Goal: Task Accomplishment & Management: Manage account settings

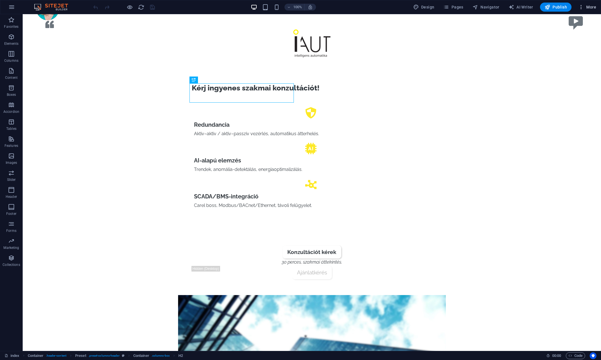
click at [589, 4] on button "More" at bounding box center [587, 7] width 22 height 9
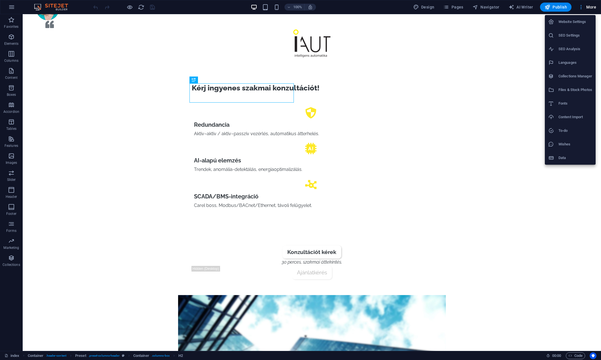
click at [589, 4] on div at bounding box center [300, 180] width 601 height 360
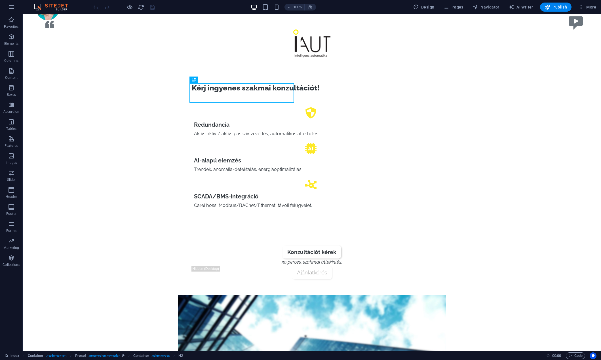
click at [61, 7] on img at bounding box center [54, 7] width 43 height 7
click at [3, 5] on div "100% Design Pages Navigator AI Writer Publish More" at bounding box center [300, 7] width 601 height 14
click at [8, 5] on button "button" at bounding box center [12, 7] width 14 height 14
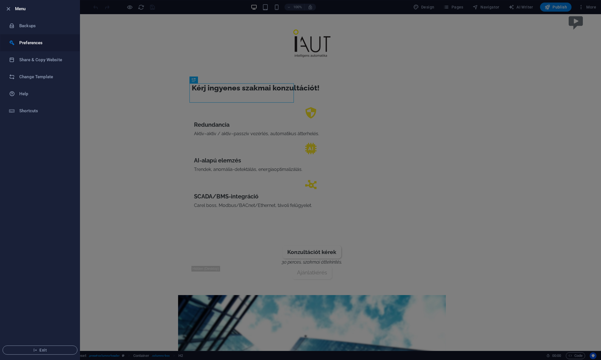
click at [34, 41] on h6 "Preferences" at bounding box center [45, 42] width 52 height 7
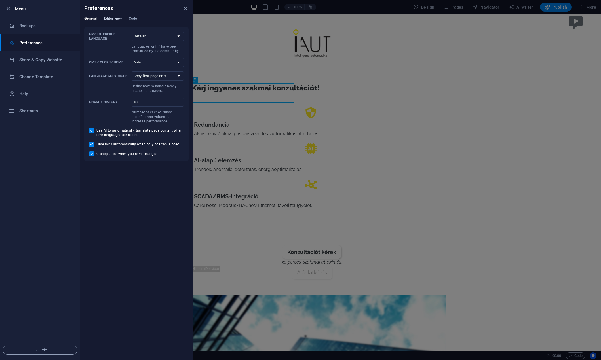
click at [110, 18] on span "Editor view" at bounding box center [113, 19] width 18 height 8
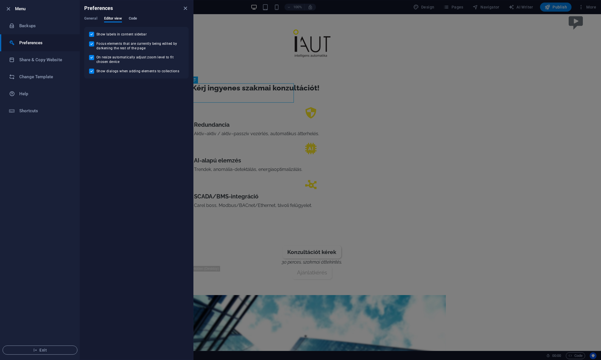
click at [137, 18] on span "Code" at bounding box center [133, 19] width 8 height 8
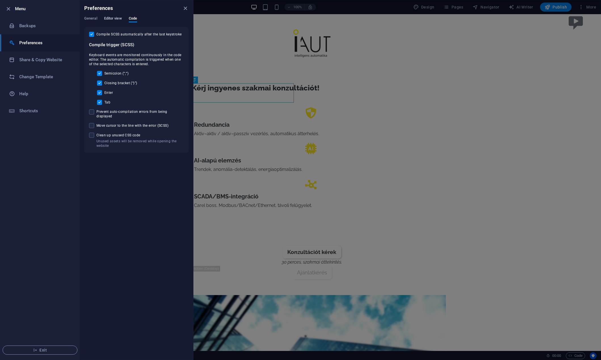
click at [110, 18] on span "Editor view" at bounding box center [113, 19] width 18 height 8
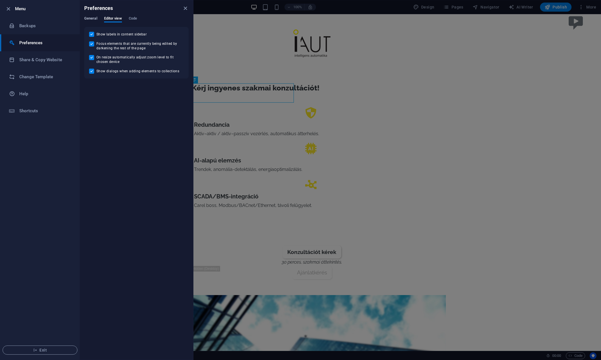
click at [85, 17] on span "General" at bounding box center [90, 19] width 13 height 8
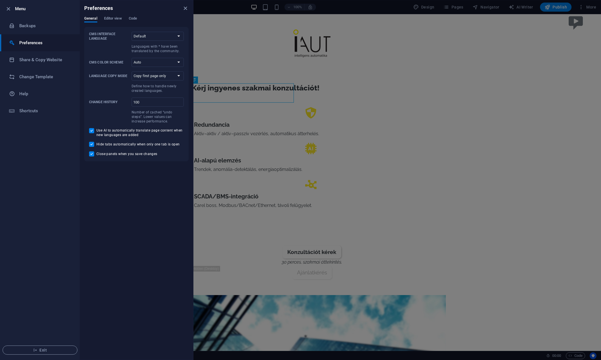
click at [398, 50] on div at bounding box center [300, 180] width 601 height 360
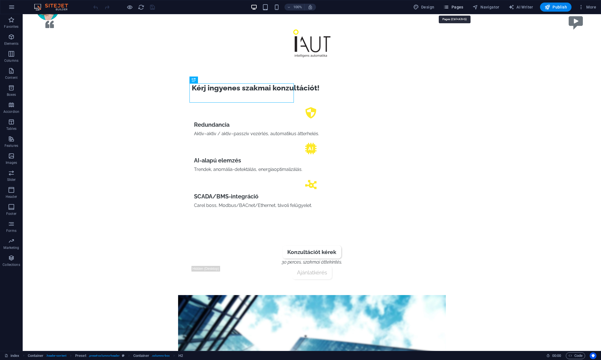
click at [450, 4] on button "Pages" at bounding box center [453, 7] width 24 height 9
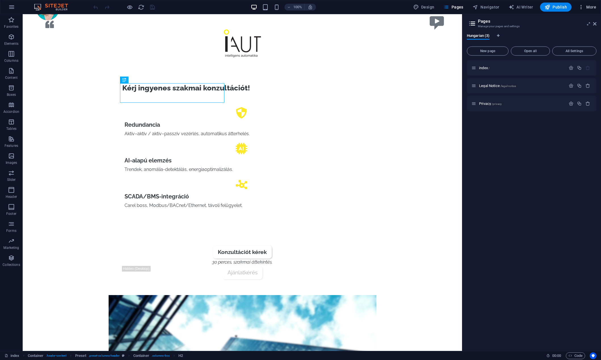
click at [587, 5] on span "More" at bounding box center [587, 7] width 18 height 6
click at [576, 158] on h6 "Data" at bounding box center [576, 158] width 34 height 7
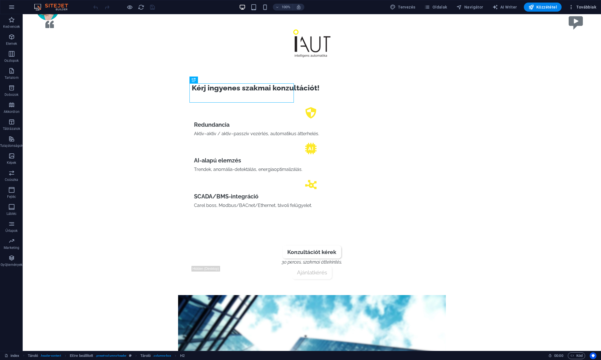
click at [585, 8] on span "Továbbiak" at bounding box center [582, 7] width 28 height 6
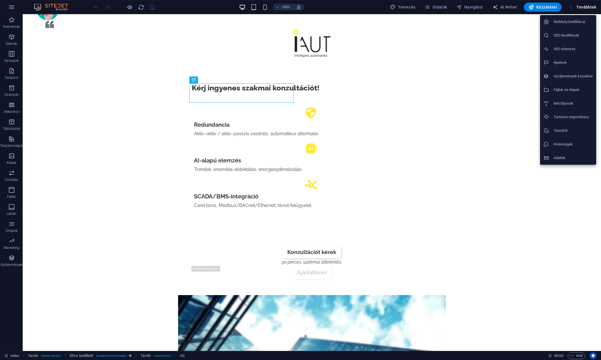
click at [563, 22] on h6 "Webhely beállításai" at bounding box center [573, 21] width 39 height 7
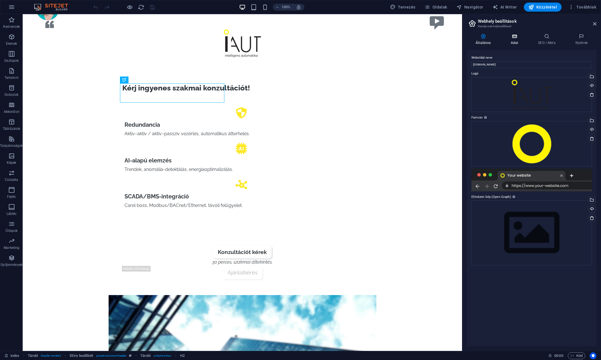
click at [511, 38] on icon at bounding box center [514, 36] width 25 height 6
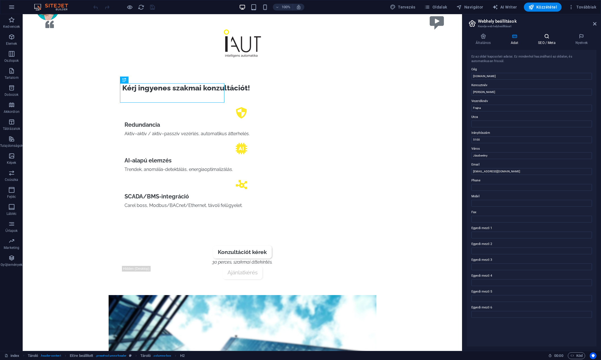
click at [548, 35] on icon at bounding box center [546, 36] width 35 height 6
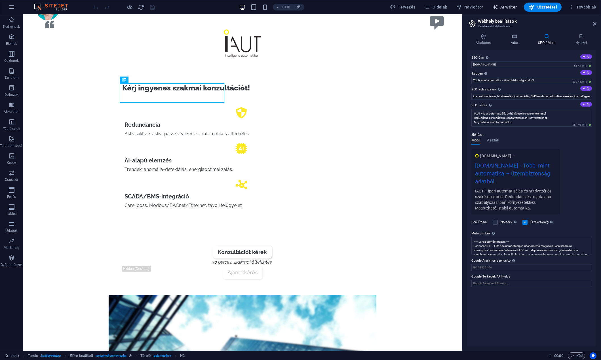
click at [512, 5] on span "AI Writer" at bounding box center [504, 7] width 25 height 6
select select "English"
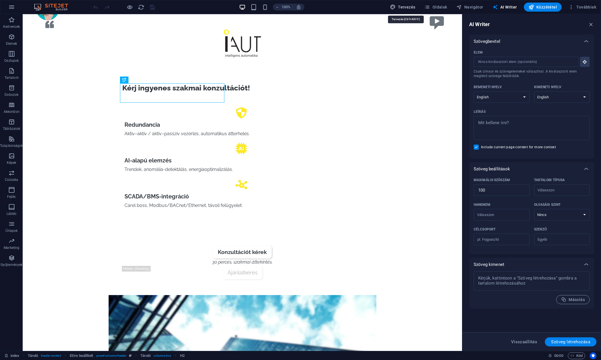
click at [408, 3] on button "Tervezés" at bounding box center [403, 7] width 30 height 9
select select "px"
select select "400"
select select "px"
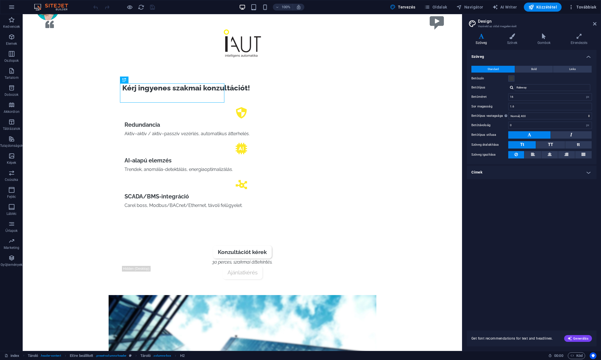
click at [588, 3] on button "Továbbiak" at bounding box center [582, 7] width 32 height 9
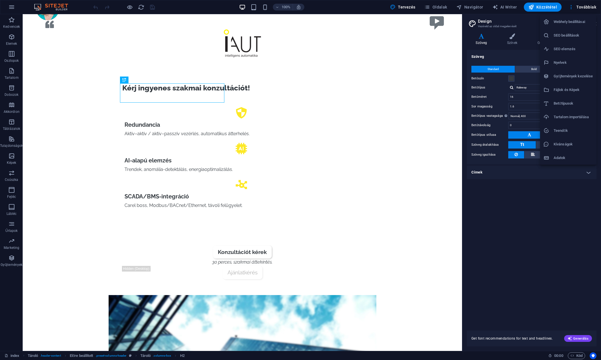
click at [560, 155] on h6 "Adatok" at bounding box center [573, 158] width 39 height 7
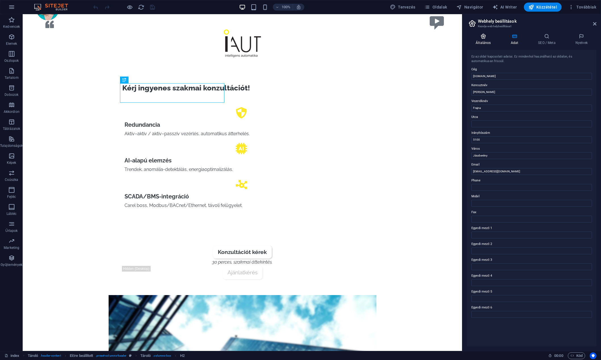
click at [481, 37] on icon at bounding box center [483, 36] width 33 height 6
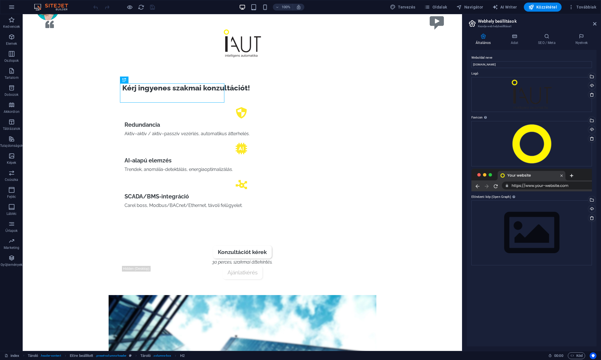
click at [587, 1] on div "100% Tervezés Oldalak Navigátor AI Writer Közzététel Továbbiak" at bounding box center [300, 7] width 601 height 14
click at [586, 5] on span "Továbbiak" at bounding box center [582, 7] width 28 height 6
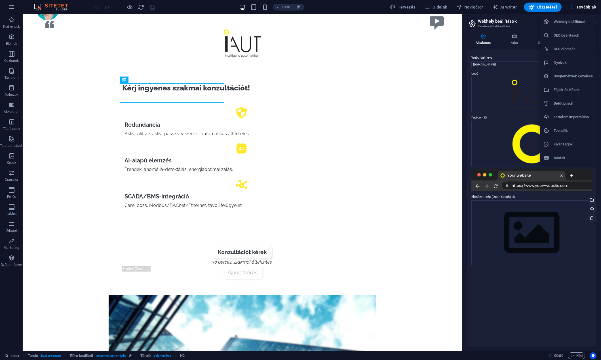
click at [574, 32] on h6 "SEO beállítások" at bounding box center [573, 35] width 39 height 7
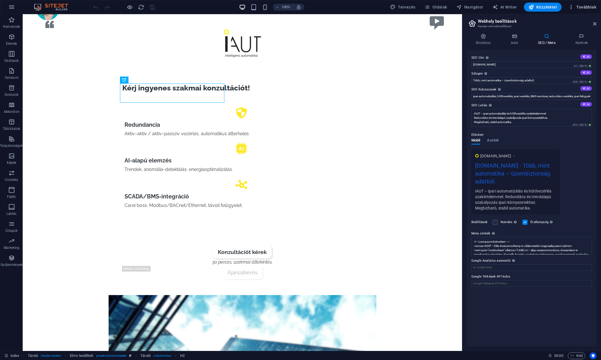
click at [581, 5] on span "Továbbiak" at bounding box center [582, 7] width 28 height 6
click at [570, 157] on h6 "Adatok" at bounding box center [573, 158] width 39 height 7
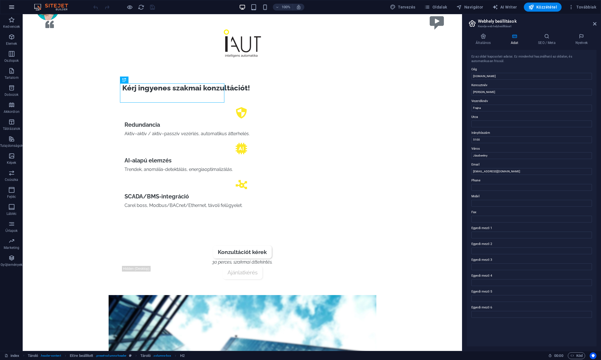
click at [9, 3] on button "button" at bounding box center [12, 7] width 14 height 14
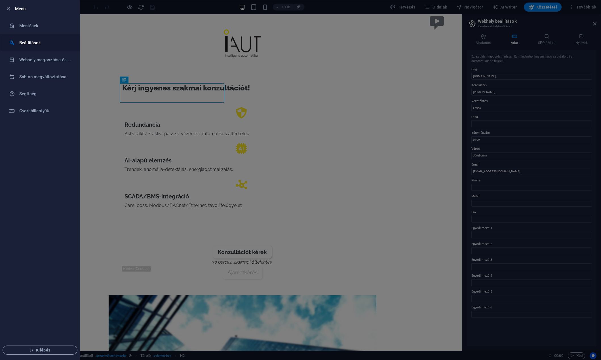
click at [28, 42] on h6 "Beállítások" at bounding box center [45, 42] width 52 height 7
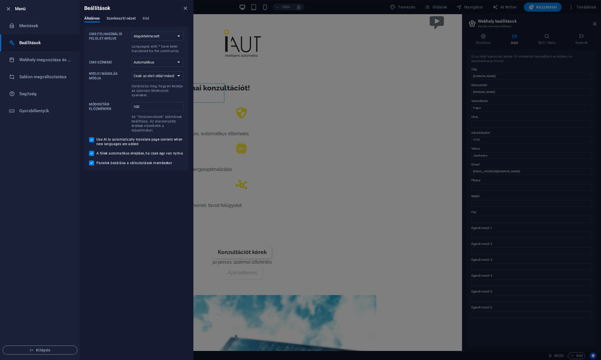
click at [115, 16] on span "Szerkesztő nézet" at bounding box center [121, 19] width 29 height 8
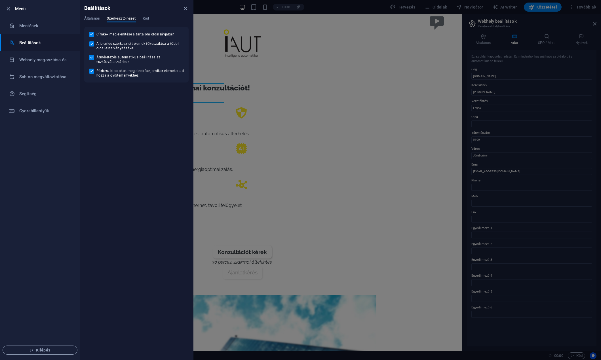
click at [150, 18] on div "Általános Szerkesztő nézet Kód" at bounding box center [136, 21] width 104 height 11
click at [145, 19] on span "Kód" at bounding box center [146, 19] width 6 height 8
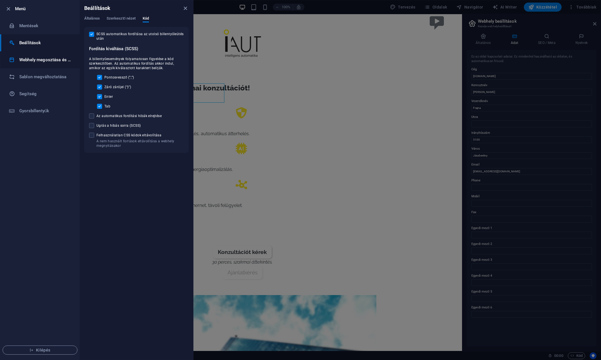
click at [36, 63] on h6 "Webhely megosztása és másolása" at bounding box center [45, 59] width 52 height 7
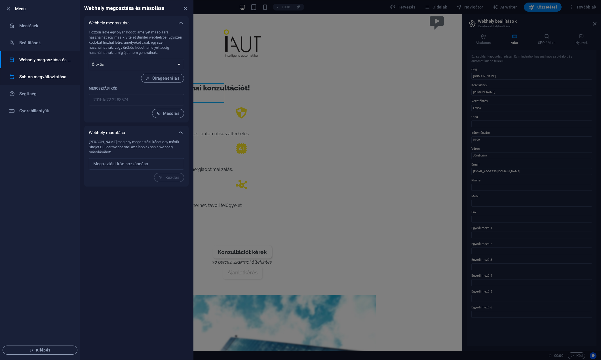
click at [37, 75] on h6 "Sablon megváltoztatása" at bounding box center [45, 76] width 52 height 7
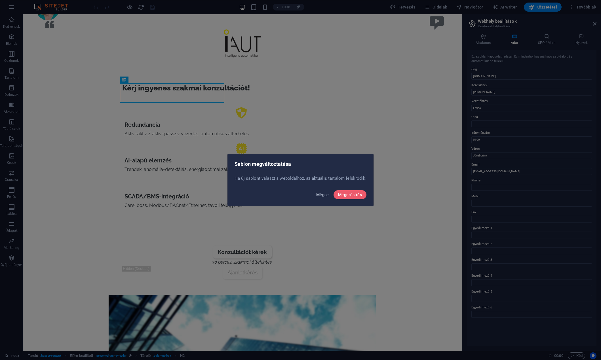
click at [326, 193] on span "Mégse" at bounding box center [322, 195] width 13 height 5
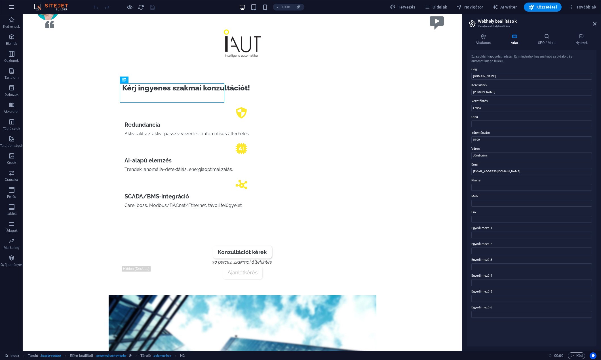
click at [14, 9] on icon "button" at bounding box center [11, 7] width 7 height 7
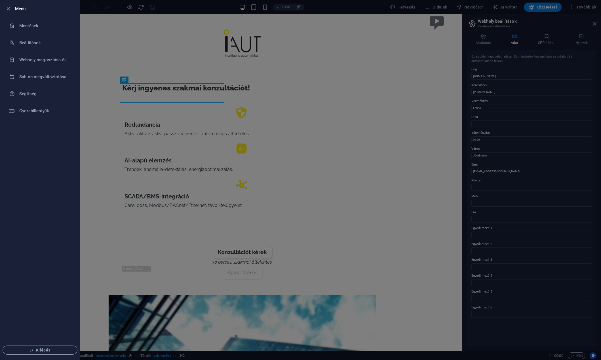
click at [124, 29] on div at bounding box center [300, 180] width 601 height 360
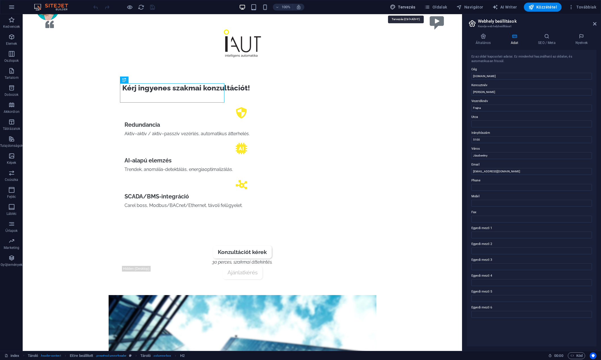
click at [393, 3] on button "Tervezés" at bounding box center [403, 7] width 30 height 9
select select "px"
select select "400"
select select "px"
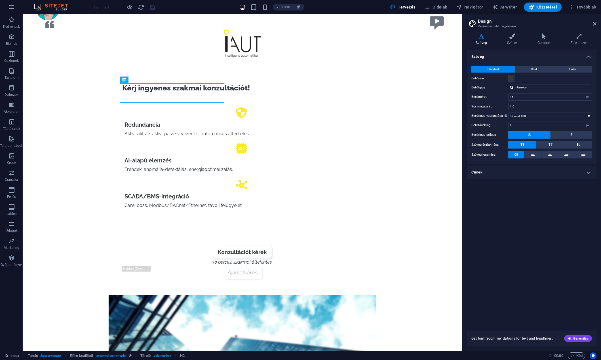
click at [459, 2] on div "100% Tervezés Oldalak Navigátor AI Writer Közzététel Továbbiak" at bounding box center [300, 7] width 601 height 14
click at [473, 3] on button "Navigátor" at bounding box center [469, 7] width 31 height 9
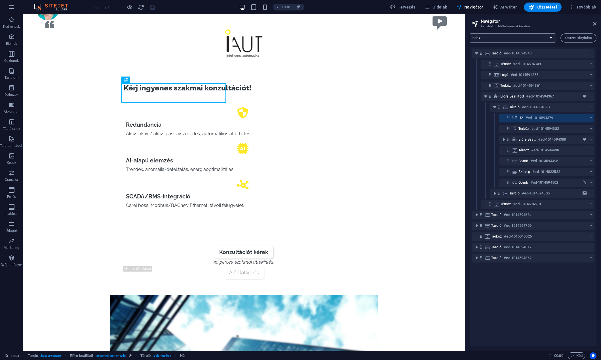
click at [551, 38] on select "index Legal Notice Privacy" at bounding box center [513, 37] width 86 height 9
click at [588, 5] on span "Továbbiak" at bounding box center [582, 7] width 28 height 6
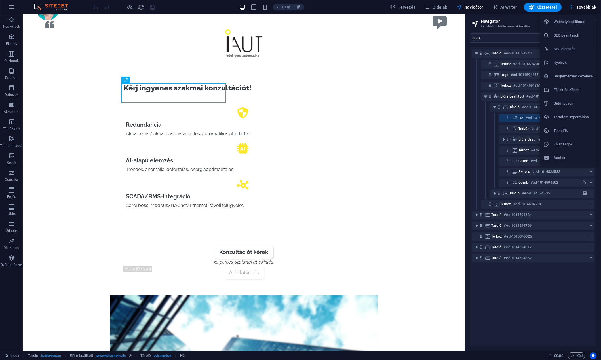
click at [542, 7] on div at bounding box center [300, 180] width 601 height 360
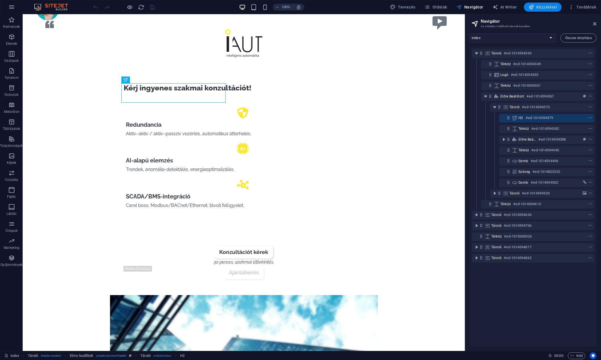
click at [545, 5] on span "Közzététel" at bounding box center [542, 7] width 29 height 6
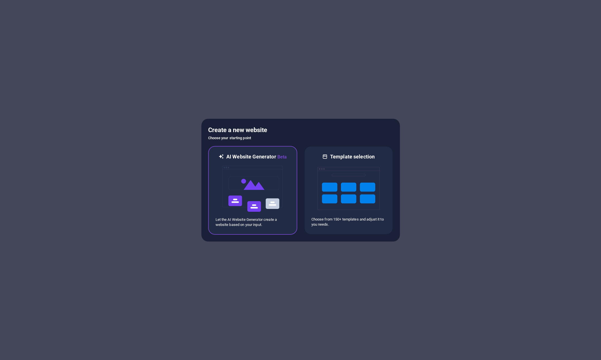
click at [260, 169] on img at bounding box center [253, 189] width 62 height 57
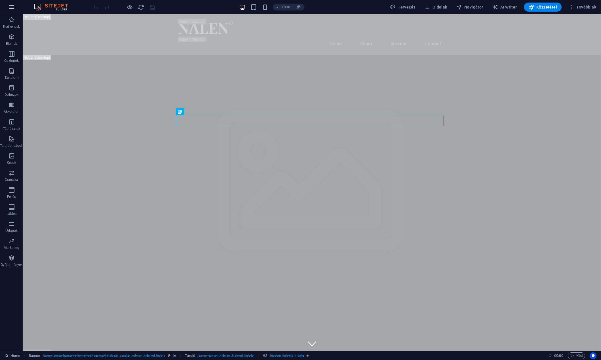
click at [15, 5] on icon "button" at bounding box center [11, 7] width 7 height 7
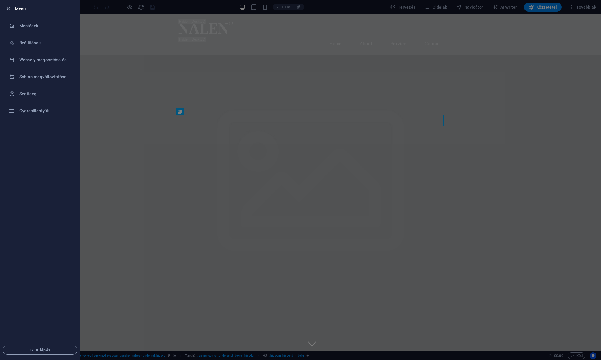
click at [7, 8] on icon "button" at bounding box center [8, 9] width 7 height 7
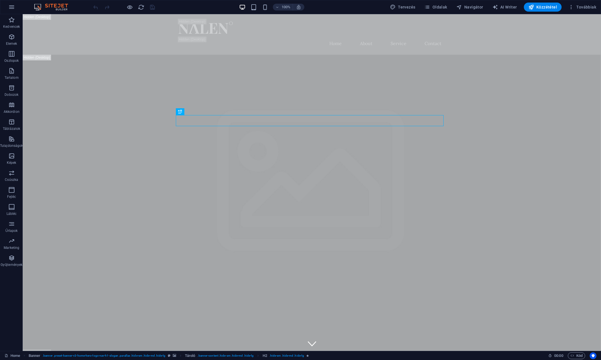
click at [52, 7] on img at bounding box center [54, 7] width 43 height 7
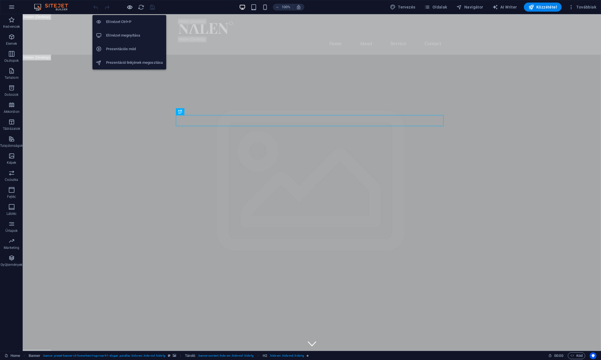
click at [128, 7] on icon "button" at bounding box center [130, 7] width 7 height 7
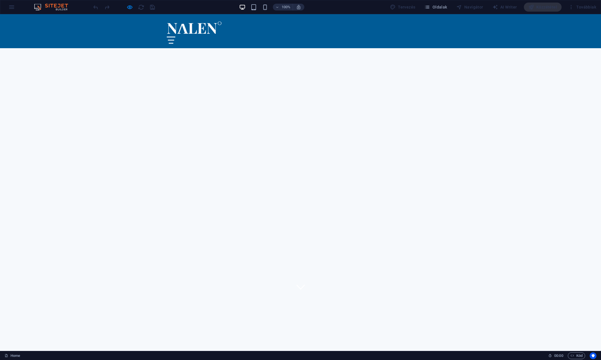
scroll to position [28, 0]
click at [3, 5] on div "100% Tervezés Oldalak Navigátor AI Writer Közzététel Továbbiak" at bounding box center [300, 7] width 601 height 14
click at [13, 6] on div "100% Tervezés Oldalak Navigátor AI Writer Közzététel Továbbiak" at bounding box center [300, 7] width 601 height 14
click at [12, 9] on div "100% Tervezés Oldalak Navigátor AI Writer Közzététel Továbbiak" at bounding box center [300, 7] width 601 height 14
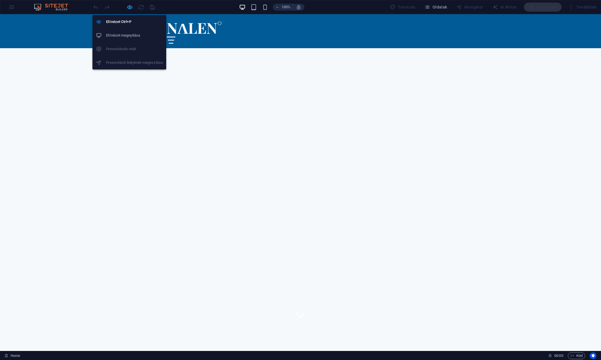
drag, startPoint x: 126, startPoint y: 6, endPoint x: 122, endPoint y: 12, distance: 7.7
click at [127, 7] on icon "button" at bounding box center [130, 7] width 7 height 7
click at [129, 8] on icon "button" at bounding box center [130, 7] width 7 height 7
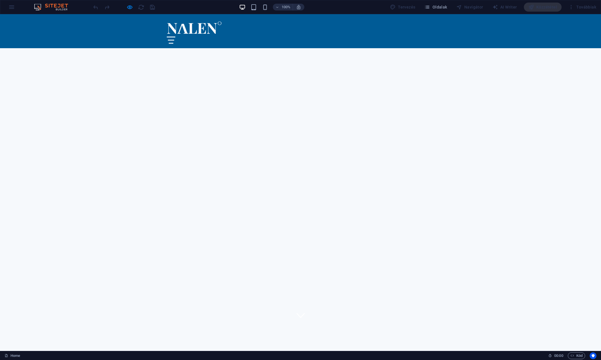
click at [13, 7] on div "100% Tervezés Oldalak Navigátor AI Writer Közzététel Továbbiak" at bounding box center [300, 7] width 601 height 14
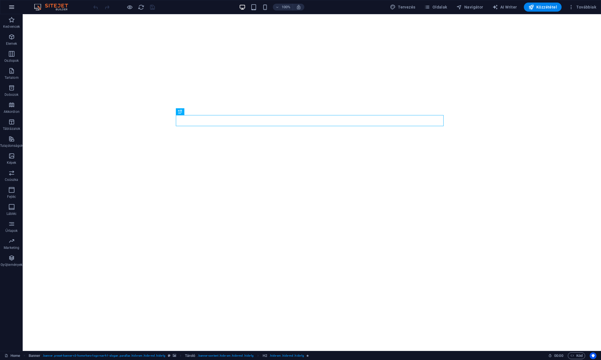
click at [14, 5] on icon "button" at bounding box center [11, 7] width 7 height 7
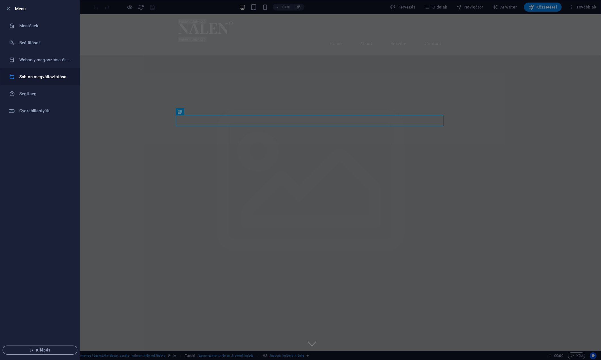
click at [39, 77] on h6 "Sablon megváltoztatása" at bounding box center [45, 76] width 52 height 7
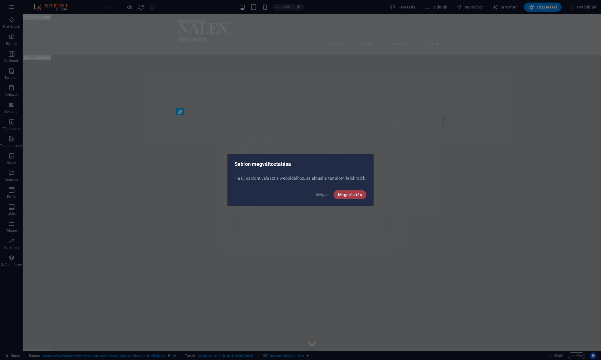
click at [354, 193] on span "Megerősítés" at bounding box center [350, 195] width 24 height 5
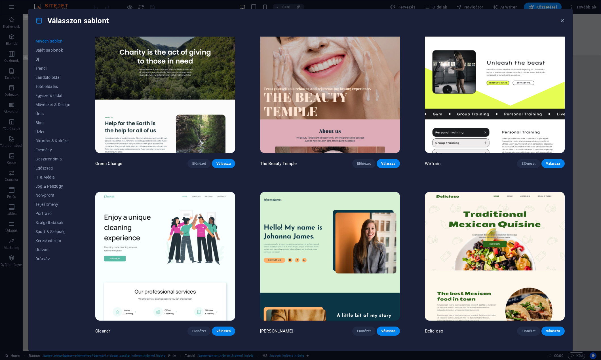
scroll to position [1050, 0]
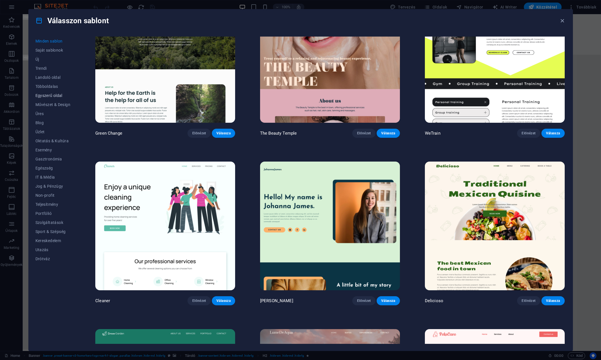
click at [52, 97] on span "Egyszerű oldal" at bounding box center [52, 95] width 35 height 5
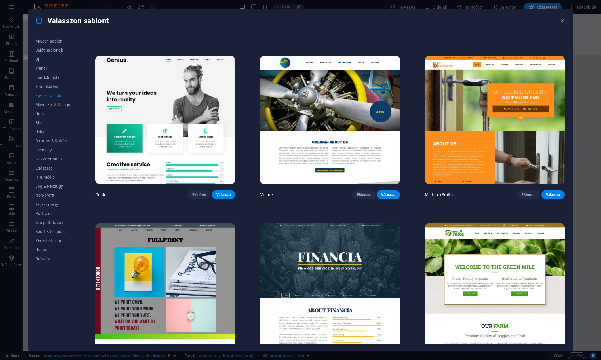
scroll to position [1645, 0]
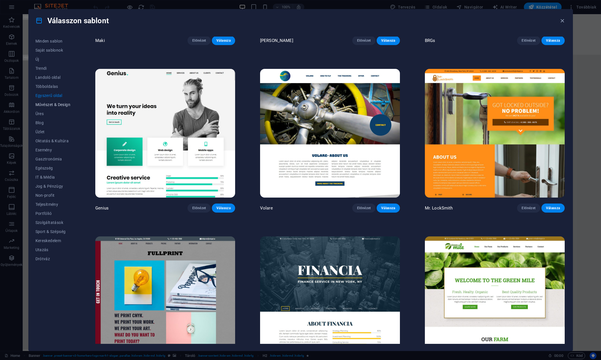
click at [42, 103] on span "Művészet & Design" at bounding box center [52, 104] width 35 height 5
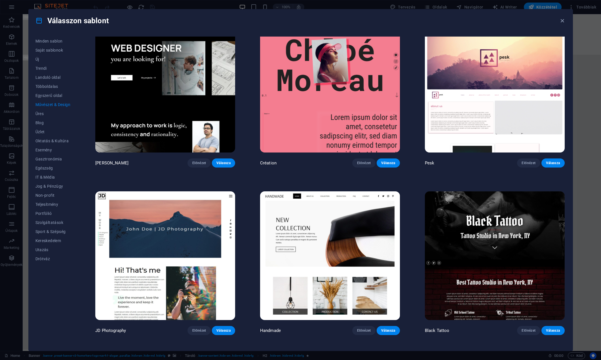
scroll to position [0, 0]
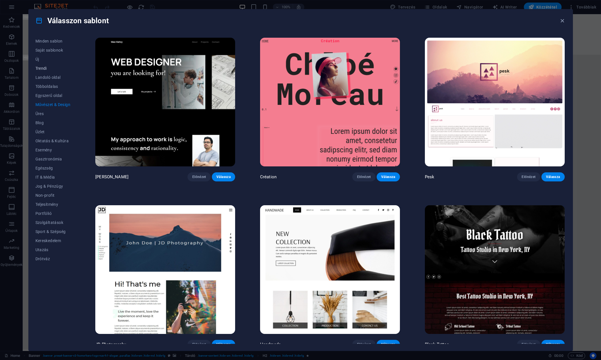
click at [39, 69] on span "Trendi" at bounding box center [52, 68] width 35 height 5
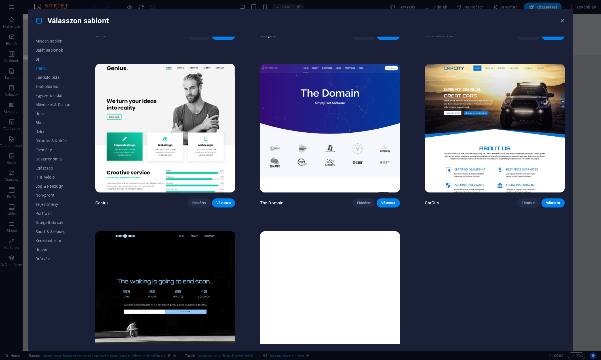
scroll to position [652, 0]
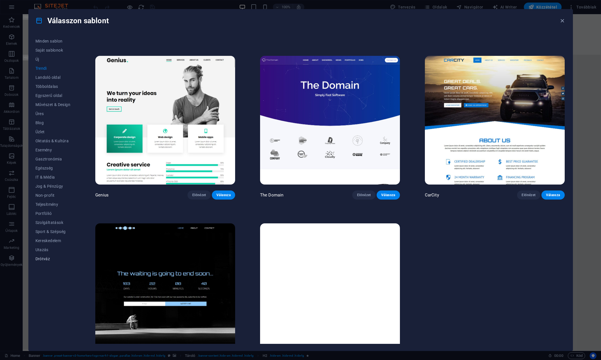
click at [44, 259] on span "Drótváz" at bounding box center [52, 259] width 35 height 5
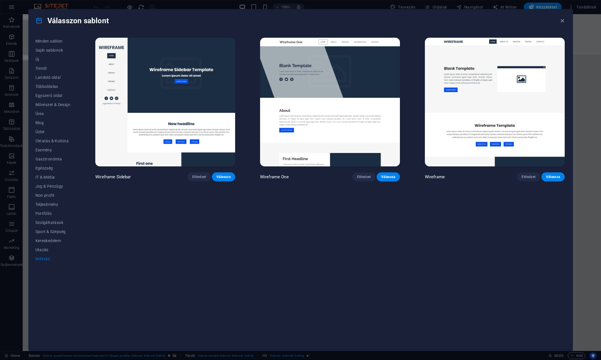
scroll to position [0, 0]
click at [43, 250] on span "Utazás" at bounding box center [52, 250] width 35 height 5
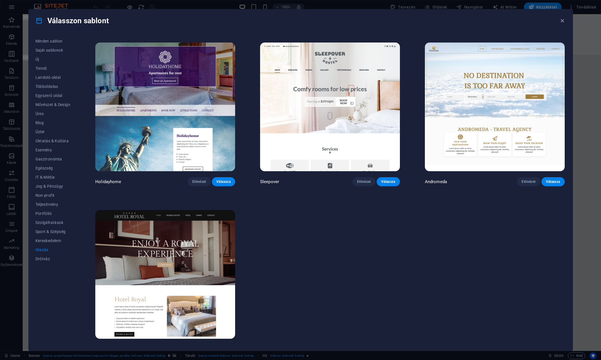
scroll to position [170, 0]
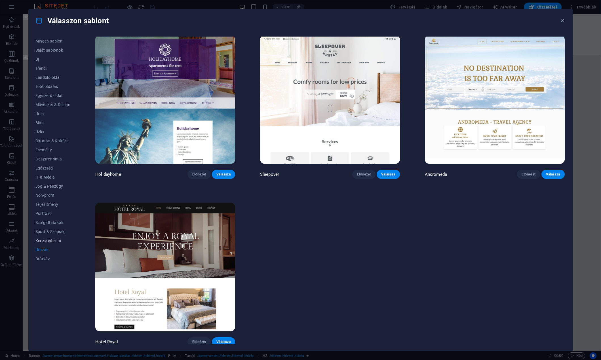
click at [47, 241] on span "Kereskedelem" at bounding box center [52, 241] width 35 height 5
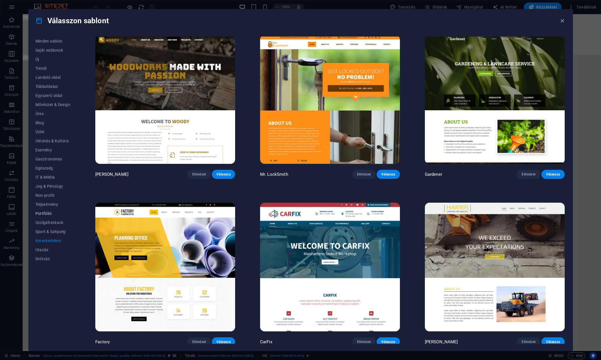
click at [40, 209] on button "Portfólió" at bounding box center [52, 213] width 35 height 9
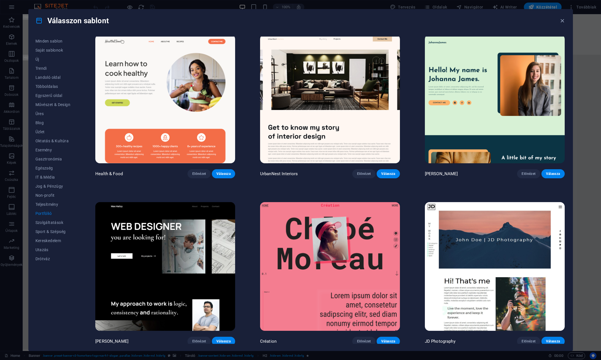
scroll to position [0, 0]
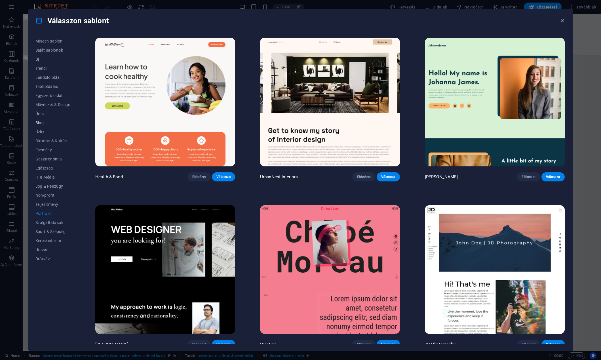
click at [40, 122] on span "Blog" at bounding box center [52, 123] width 35 height 5
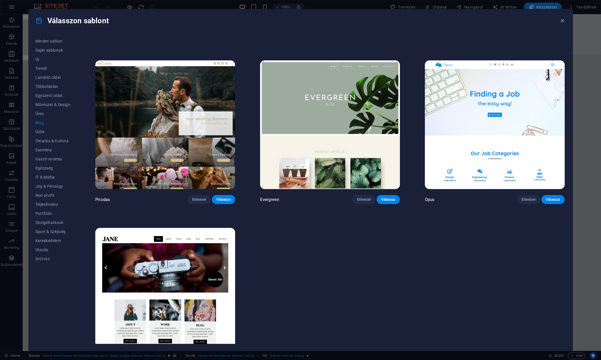
scroll to position [1171, 0]
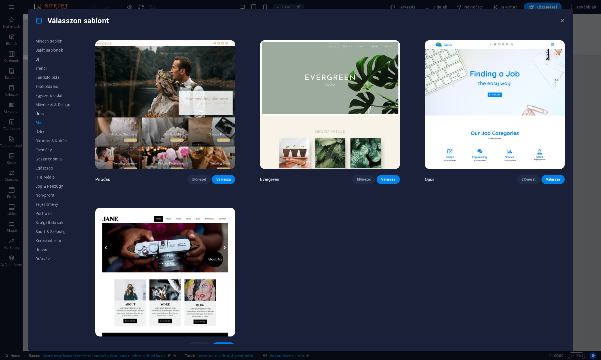
click at [44, 113] on span "Üres" at bounding box center [52, 113] width 35 height 5
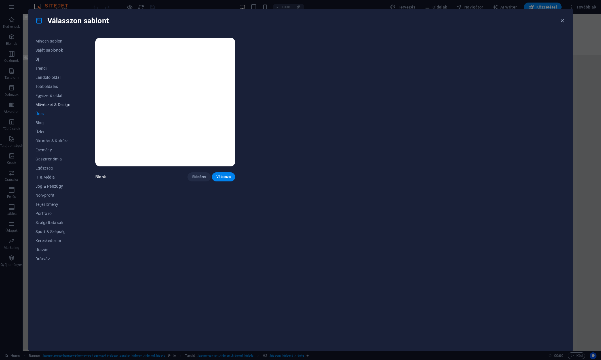
click at [45, 105] on span "Művészet & Design" at bounding box center [52, 104] width 35 height 5
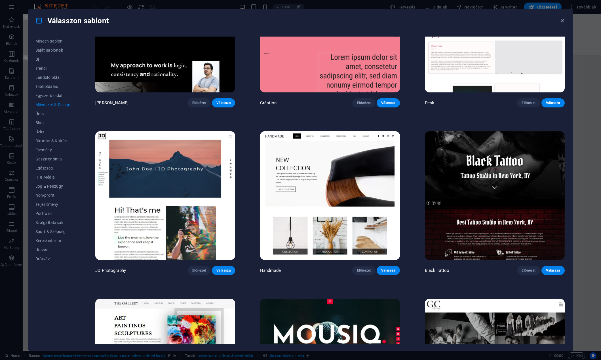
scroll to position [78, 0]
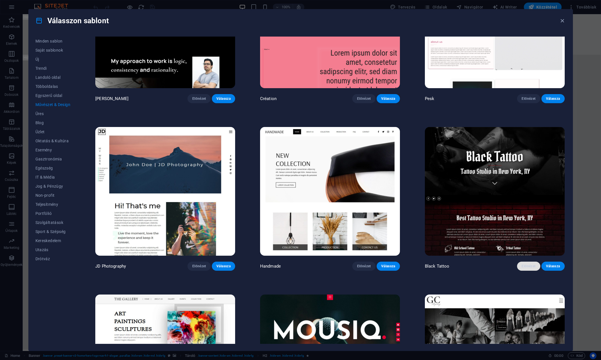
click at [526, 266] on span "Előnézet" at bounding box center [529, 266] width 14 height 5
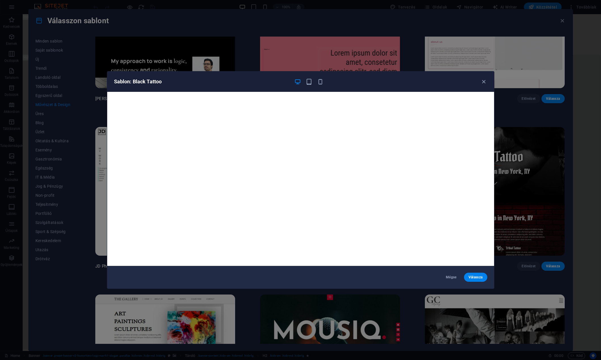
click at [490, 82] on div "Sablon: Black Tattoo" at bounding box center [300, 81] width 387 height 20
click at [484, 82] on icon "button" at bounding box center [484, 82] width 7 height 7
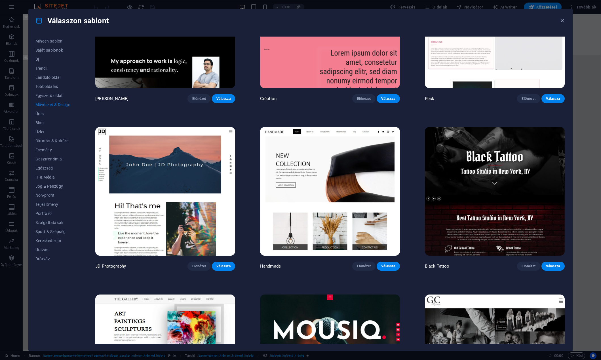
click at [353, 173] on img at bounding box center [330, 191] width 140 height 129
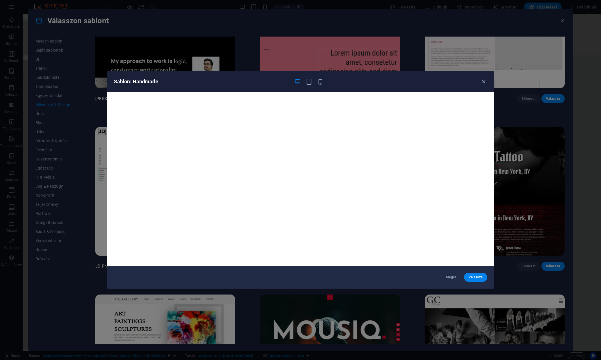
click at [488, 82] on div "Sablon: Handmade" at bounding box center [300, 81] width 387 height 20
click at [485, 81] on icon "button" at bounding box center [484, 82] width 7 height 7
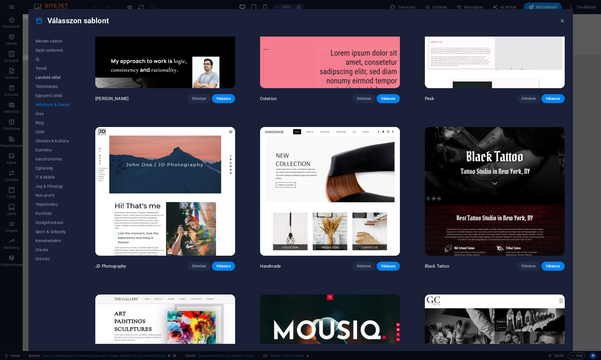
click at [54, 79] on span "Landoló oldal" at bounding box center [52, 77] width 35 height 5
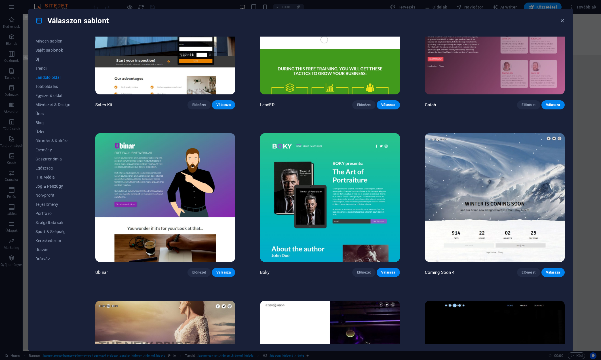
scroll to position [1171, 0]
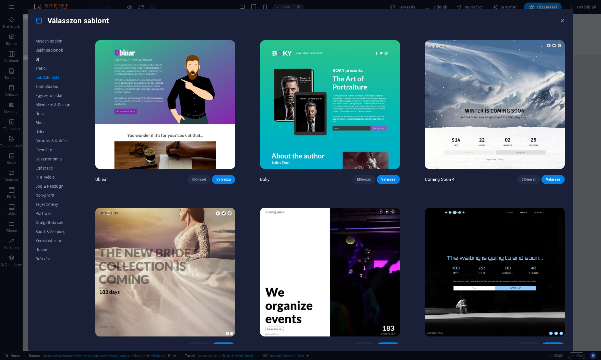
click at [38, 58] on span "Új" at bounding box center [52, 59] width 35 height 5
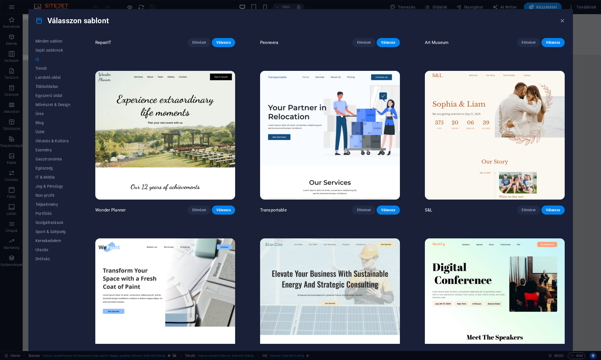
scroll to position [312, 0]
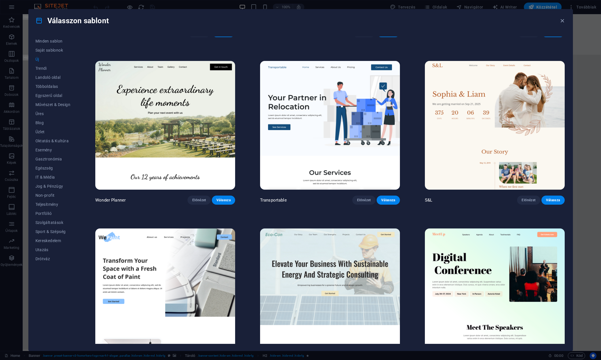
click at [199, 190] on div "Wonder Planner Előnézet Válassza" at bounding box center [165, 132] width 142 height 145
click at [198, 198] on span "Előnézet" at bounding box center [199, 200] width 14 height 5
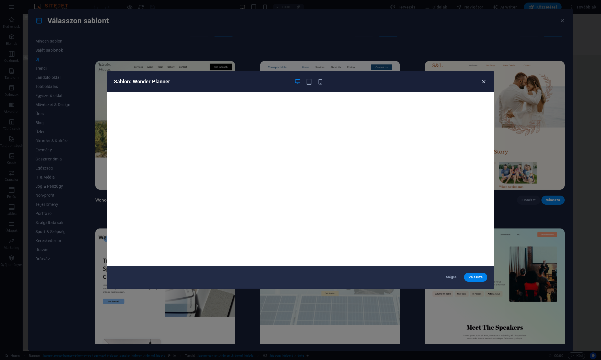
click at [485, 81] on icon "button" at bounding box center [484, 82] width 7 height 7
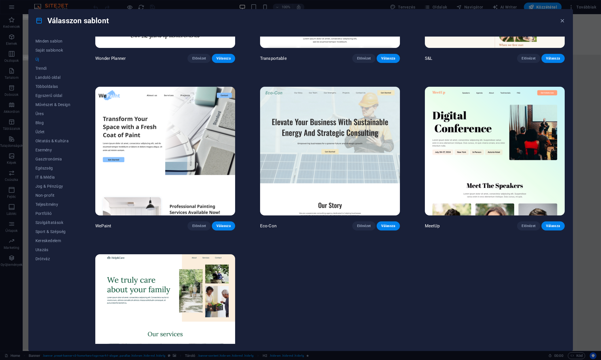
scroll to position [504, 0]
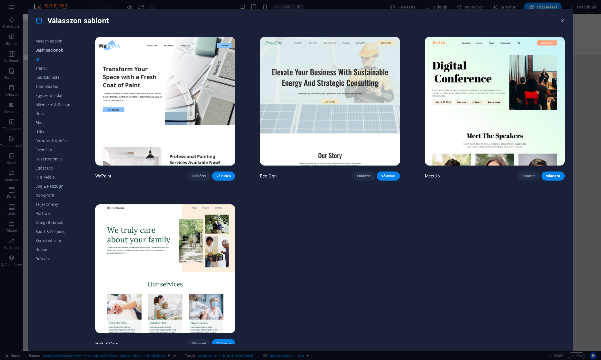
click at [49, 50] on span "Saját sablonok" at bounding box center [52, 50] width 35 height 5
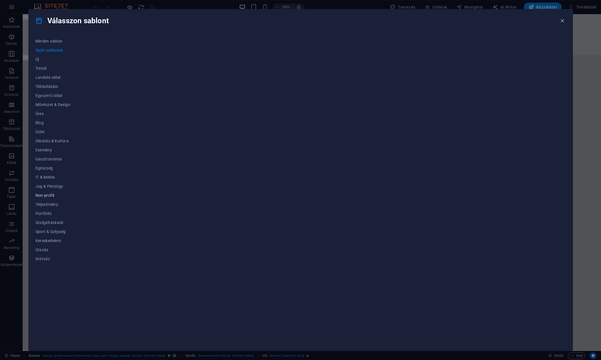
click at [44, 193] on button "Non-profit" at bounding box center [52, 195] width 35 height 9
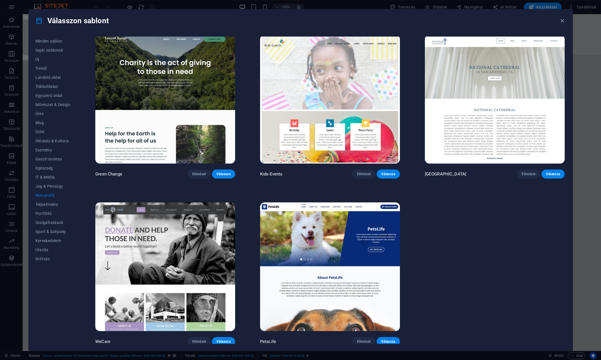
scroll to position [3, 0]
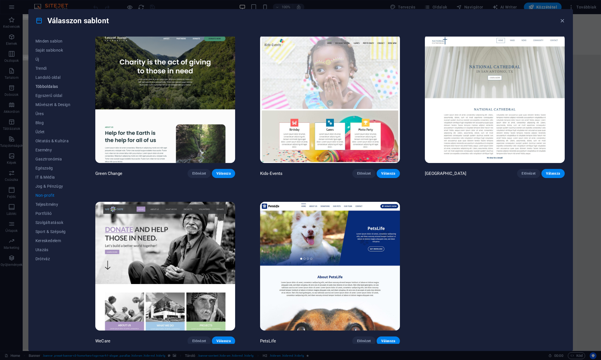
click at [45, 86] on span "Többoldalas" at bounding box center [52, 86] width 35 height 5
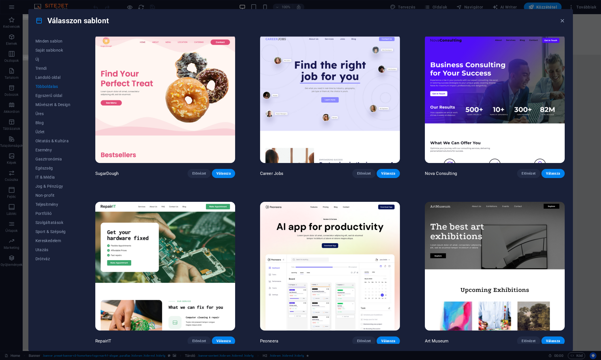
scroll to position [2005, 0]
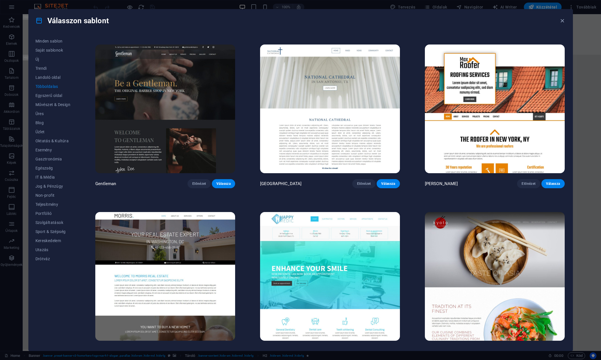
click at [195, 64] on img at bounding box center [165, 109] width 140 height 129
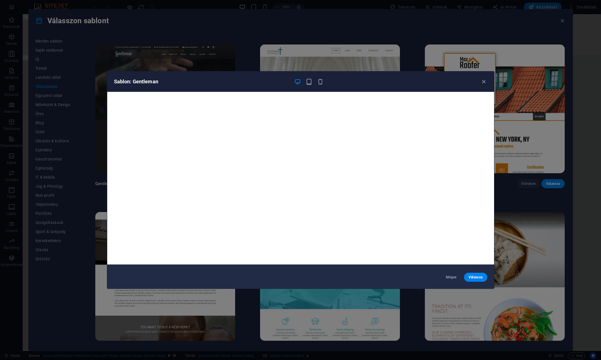
scroll to position [0, 0]
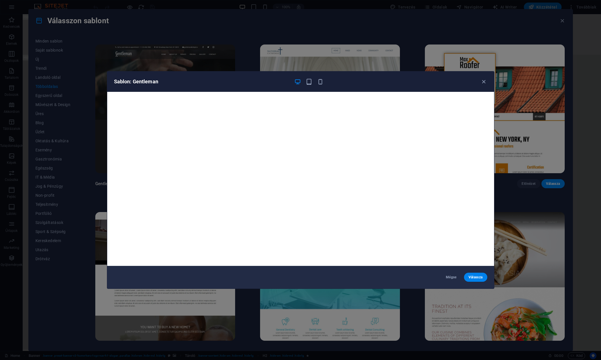
click at [488, 80] on div "Sablon: Gentleman" at bounding box center [300, 81] width 387 height 20
click at [483, 82] on icon "button" at bounding box center [484, 82] width 7 height 7
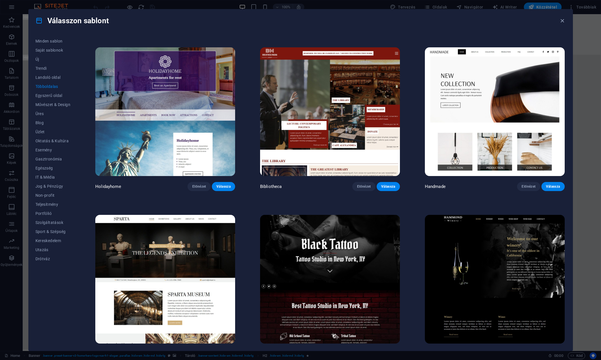
scroll to position [2686, 0]
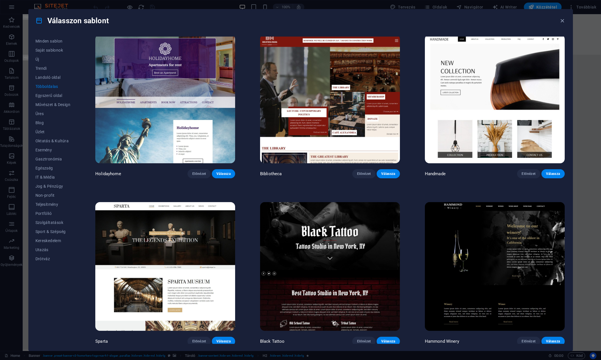
click at [481, 222] on img at bounding box center [495, 266] width 140 height 129
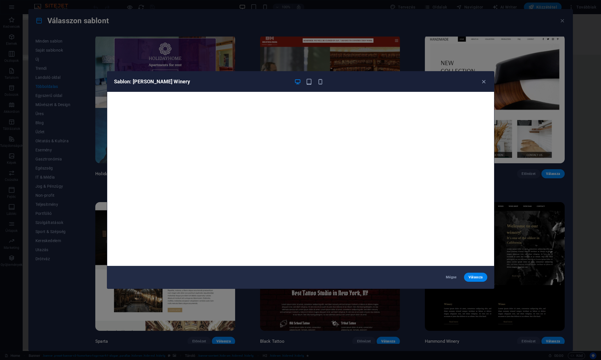
click at [479, 82] on div "Sablon: Hammond Winery" at bounding box center [297, 81] width 367 height 7
click at [485, 83] on icon "button" at bounding box center [484, 82] width 7 height 7
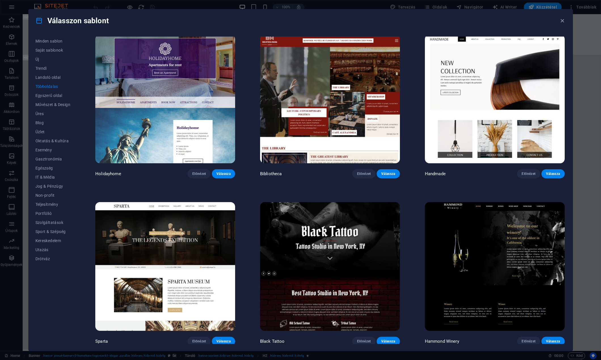
click at [180, 247] on img at bounding box center [165, 266] width 140 height 129
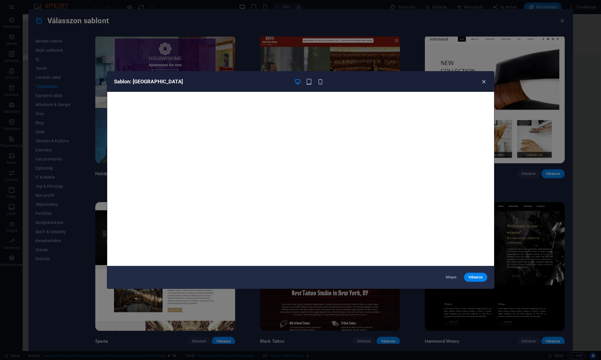
click at [485, 80] on icon "button" at bounding box center [484, 82] width 7 height 7
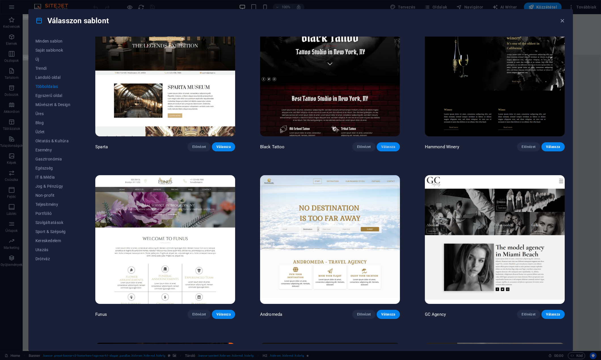
scroll to position [2884, 0]
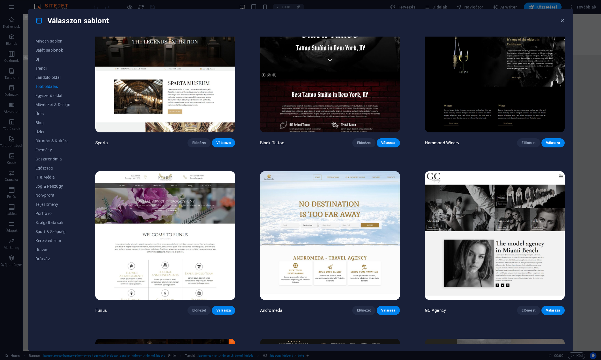
click at [480, 218] on img at bounding box center [495, 235] width 140 height 129
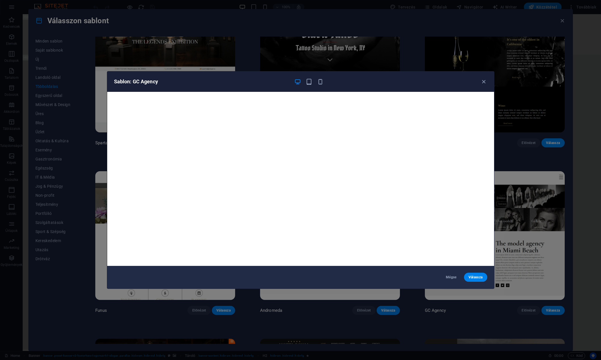
click at [479, 83] on div "Sablon: GC Agency" at bounding box center [297, 81] width 367 height 7
click at [483, 82] on icon "button" at bounding box center [484, 82] width 7 height 7
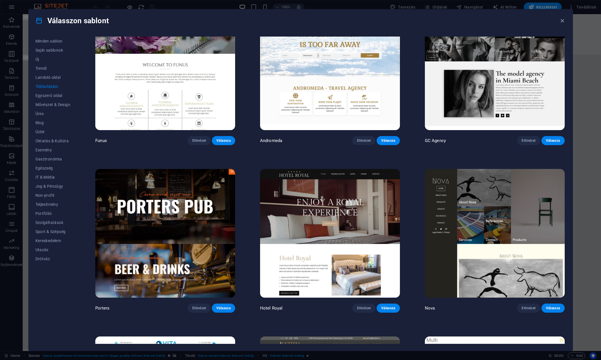
scroll to position [3055, 0]
click at [331, 192] on img at bounding box center [330, 233] width 140 height 129
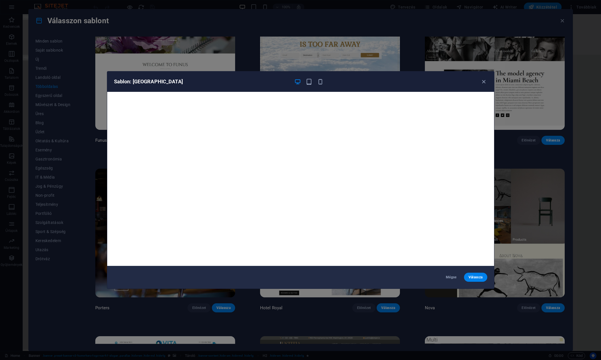
click at [317, 78] on div "Sablon: Hotel Royal" at bounding box center [300, 81] width 387 height 20
click at [321, 81] on icon "button" at bounding box center [320, 82] width 7 height 7
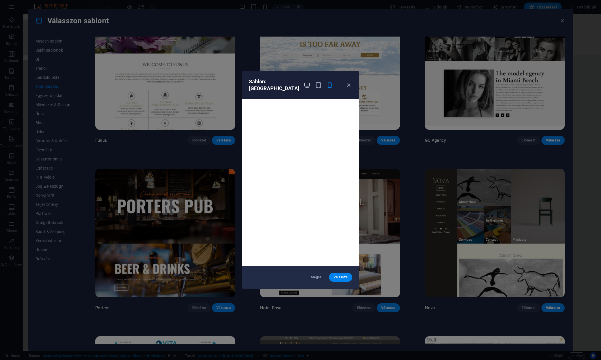
click at [304, 82] on icon "button" at bounding box center [307, 85] width 7 height 7
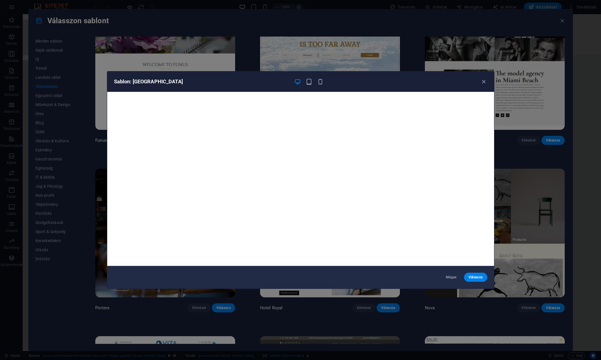
click at [483, 78] on div "Sablon: Hotel Royal" at bounding box center [300, 81] width 387 height 20
click at [484, 85] on icon "button" at bounding box center [484, 82] width 7 height 7
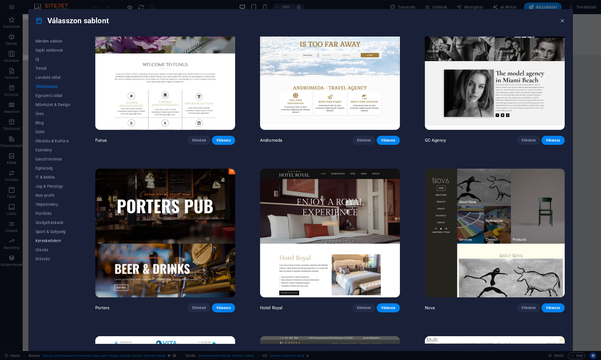
click at [59, 241] on span "Kereskedelem" at bounding box center [52, 241] width 35 height 5
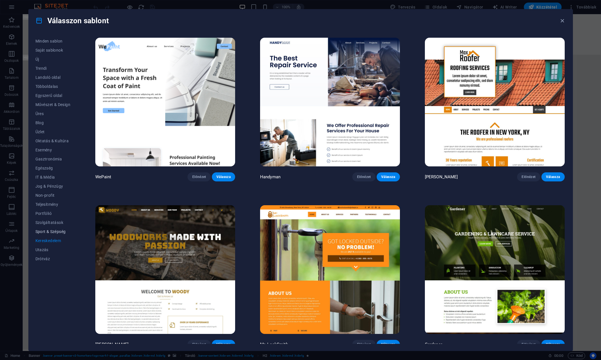
click at [44, 230] on span "Sport & Szépség" at bounding box center [52, 231] width 35 height 5
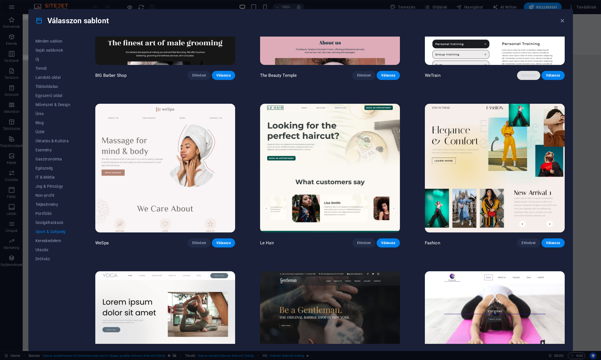
scroll to position [113, 0]
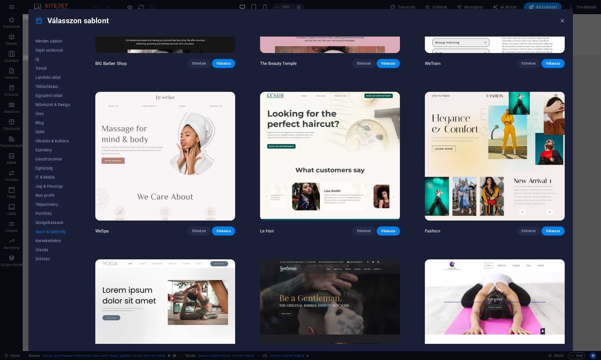
click at [300, 131] on img at bounding box center [330, 156] width 140 height 129
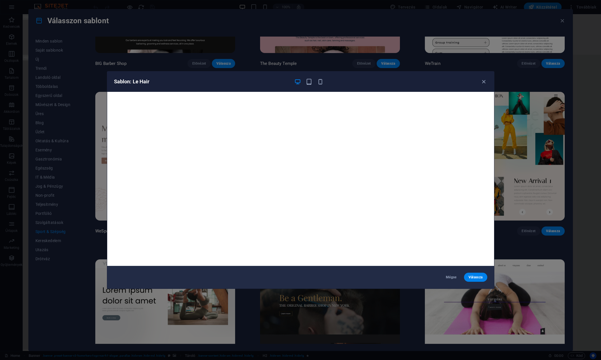
drag, startPoint x: 482, startPoint y: 82, endPoint x: 471, endPoint y: 88, distance: 12.5
click at [482, 82] on icon "button" at bounding box center [484, 82] width 7 height 7
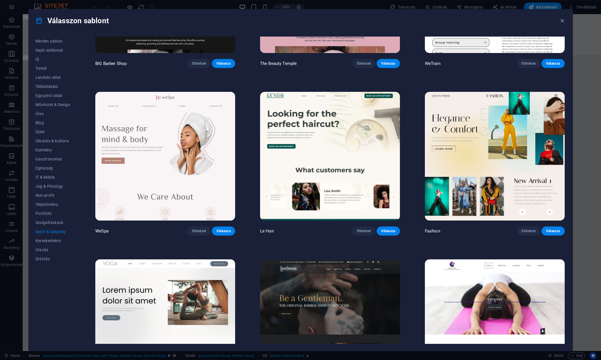
click at [136, 161] on img at bounding box center [165, 156] width 140 height 129
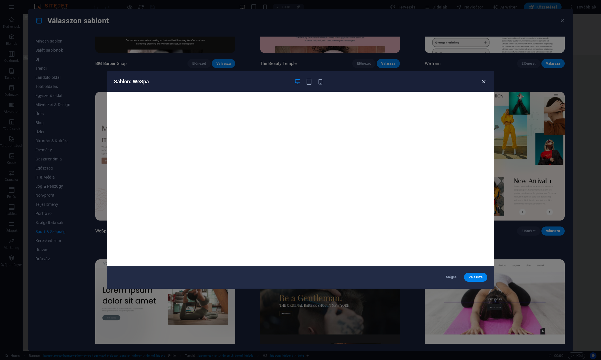
click at [484, 81] on icon "button" at bounding box center [484, 82] width 7 height 7
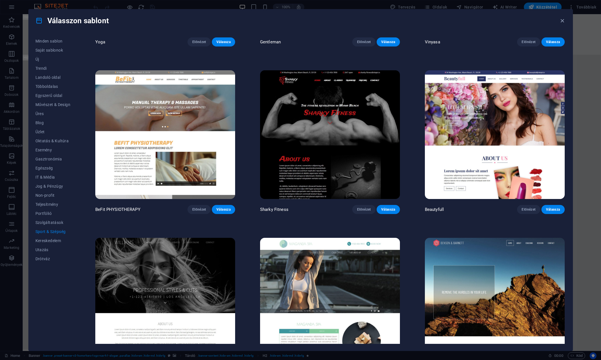
scroll to position [504, 0]
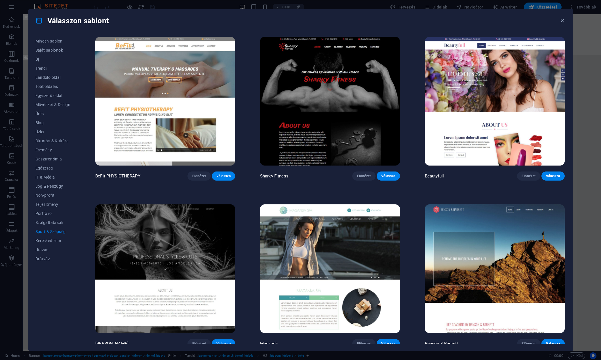
click at [174, 228] on img at bounding box center [165, 269] width 140 height 129
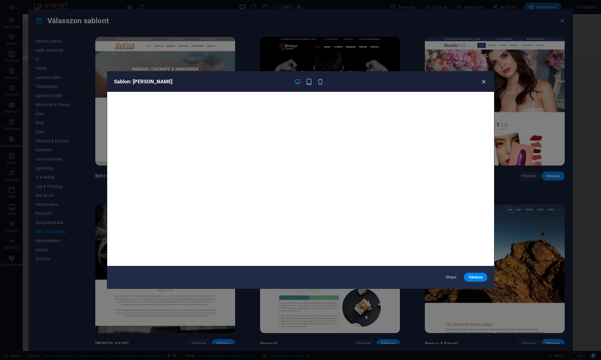
click at [486, 79] on icon "button" at bounding box center [484, 82] width 7 height 7
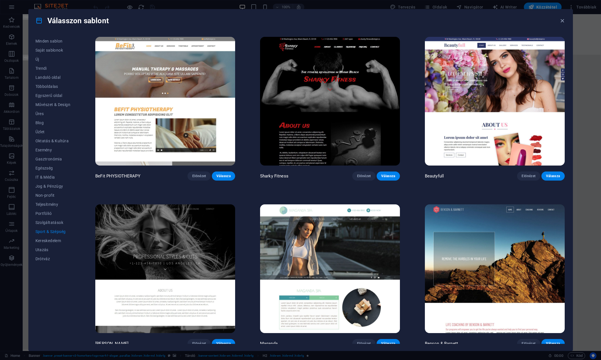
click at [517, 233] on img at bounding box center [495, 269] width 140 height 129
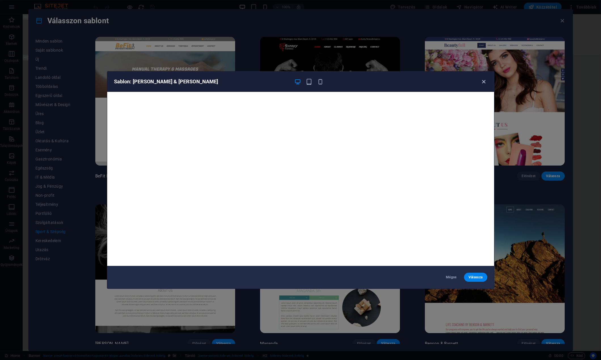
click at [481, 82] on icon "button" at bounding box center [484, 82] width 7 height 7
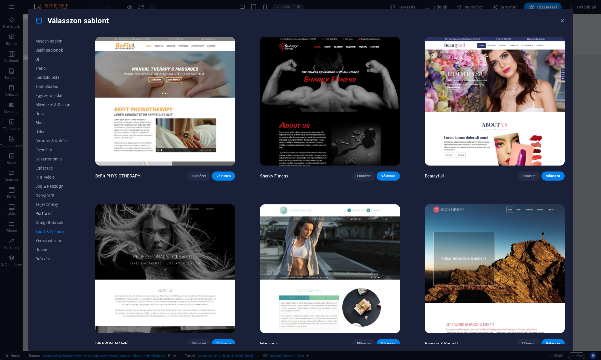
click at [41, 216] on button "Portfólió" at bounding box center [52, 213] width 35 height 9
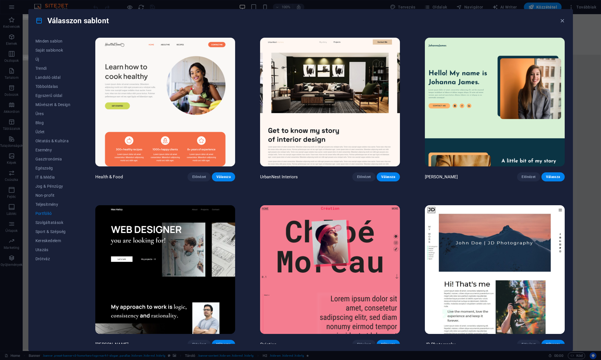
click at [381, 59] on img at bounding box center [330, 102] width 140 height 129
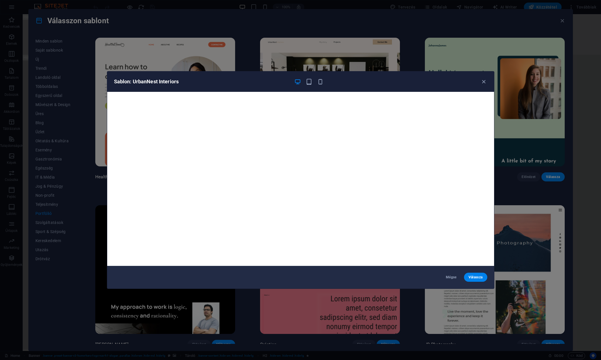
click at [483, 78] on div "Sablon: UrbanNest Interiors" at bounding box center [300, 81] width 387 height 20
click at [480, 79] on div "Sablon: UrbanNest Interiors" at bounding box center [297, 81] width 367 height 7
click at [483, 79] on icon "button" at bounding box center [484, 82] width 7 height 7
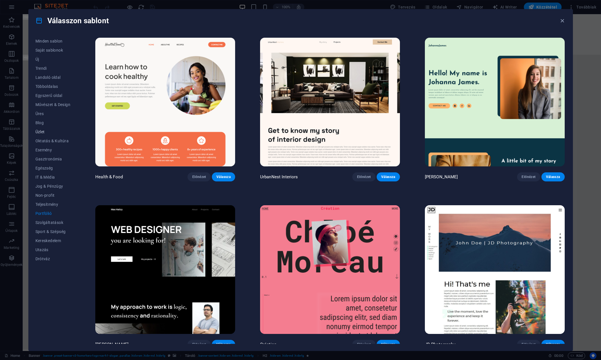
click at [46, 133] on span "Üzlet" at bounding box center [52, 132] width 35 height 5
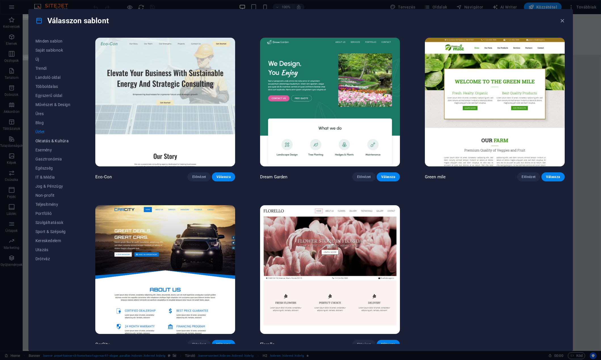
click at [53, 142] on span "Oktatás & Kultúra" at bounding box center [52, 141] width 35 height 5
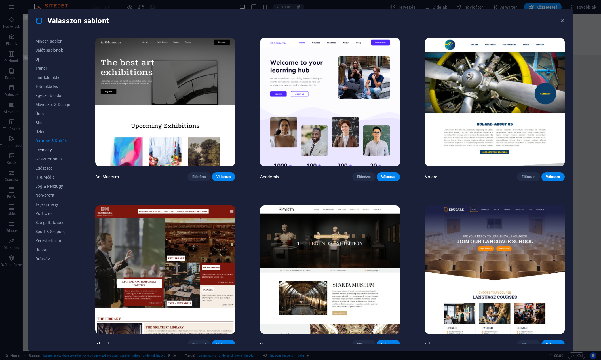
click at [47, 151] on span "Esemény" at bounding box center [52, 150] width 35 height 5
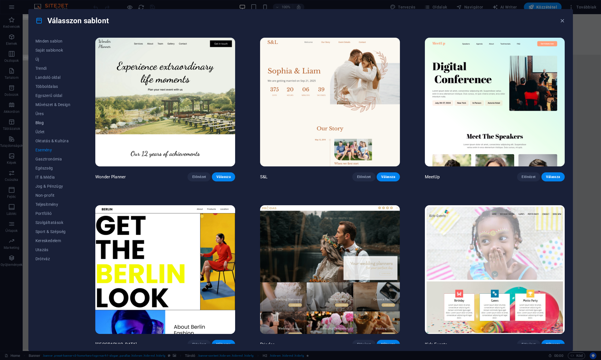
click at [40, 123] on span "Blog" at bounding box center [52, 123] width 35 height 5
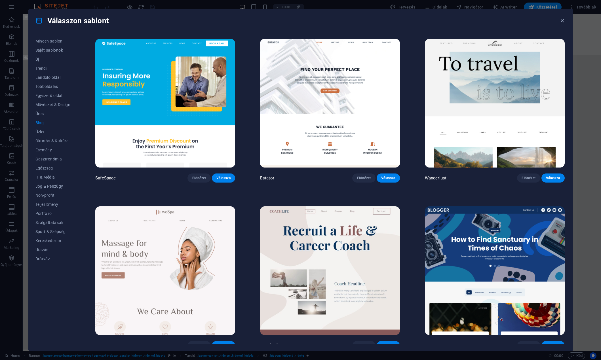
scroll to position [539, 0]
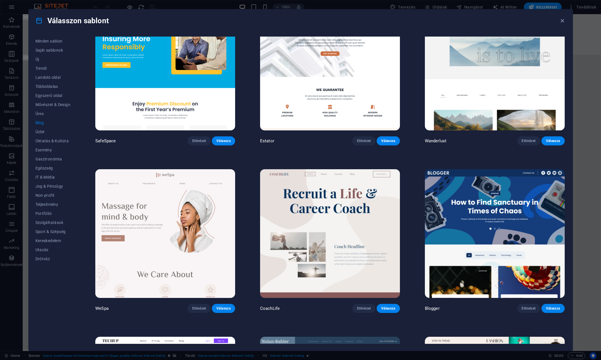
click at [342, 197] on img at bounding box center [330, 233] width 140 height 129
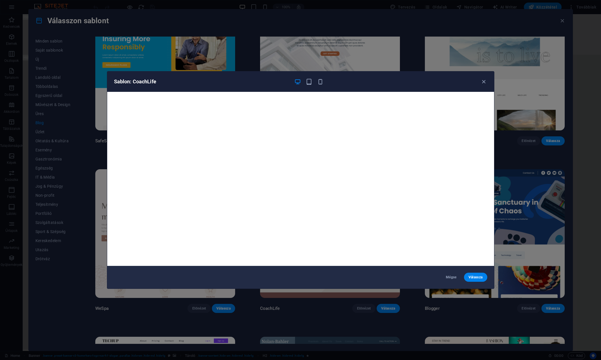
click at [483, 77] on div "Sablon: CoachLife" at bounding box center [300, 81] width 387 height 20
click at [483, 81] on icon "button" at bounding box center [484, 82] width 7 height 7
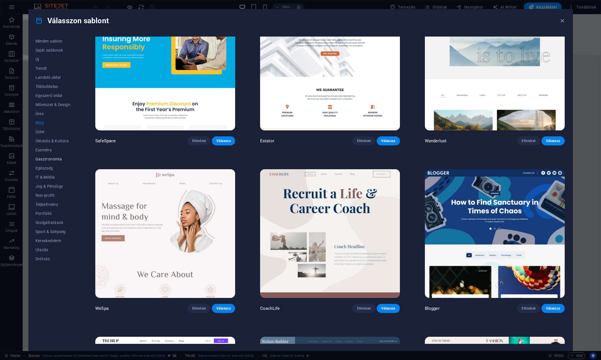
click at [47, 159] on span "Gasztronómia" at bounding box center [52, 159] width 35 height 5
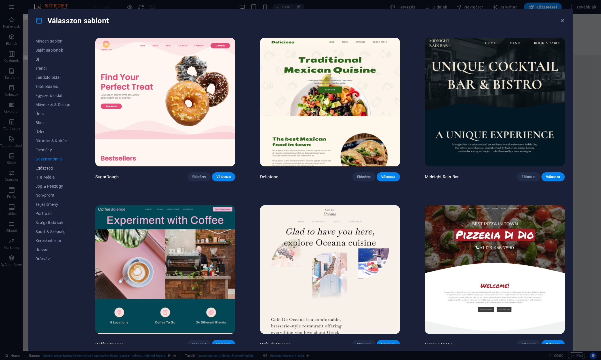
click at [48, 170] on span "Egészség" at bounding box center [52, 168] width 35 height 5
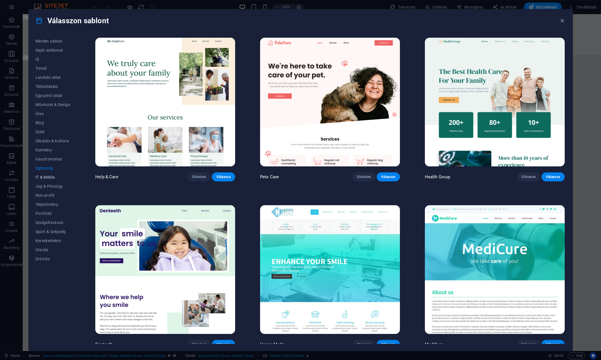
click at [49, 177] on span "IT & Média" at bounding box center [52, 177] width 35 height 5
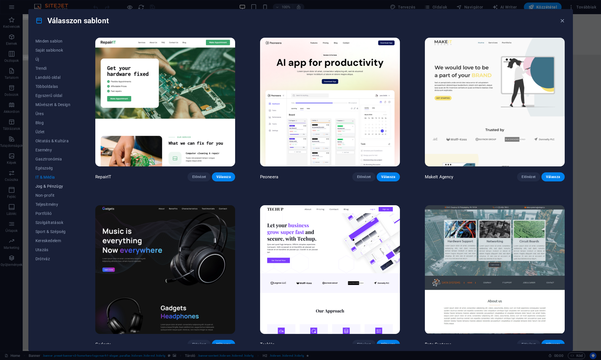
click at [48, 186] on span "Jog & Pénzügy" at bounding box center [52, 186] width 35 height 5
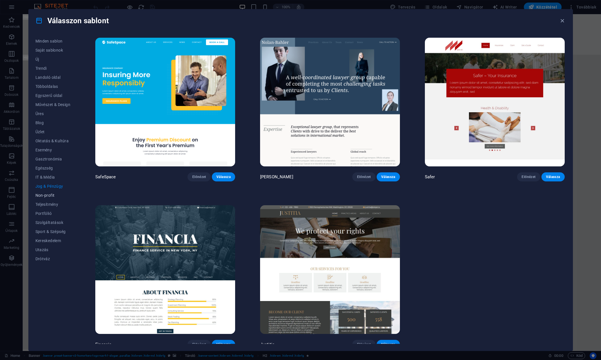
click at [47, 198] on button "Non-profit" at bounding box center [52, 195] width 35 height 9
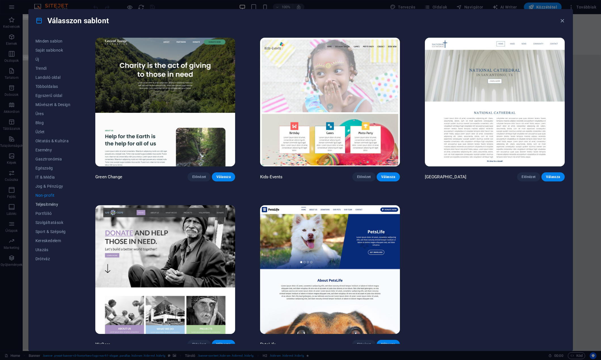
click at [45, 204] on span "Teljesítmény" at bounding box center [52, 204] width 35 height 5
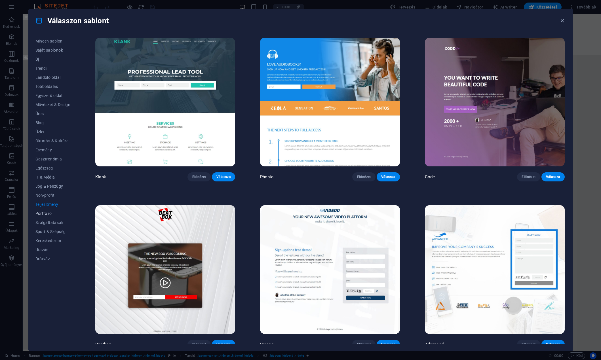
click at [45, 212] on span "Portfólió" at bounding box center [52, 213] width 35 height 5
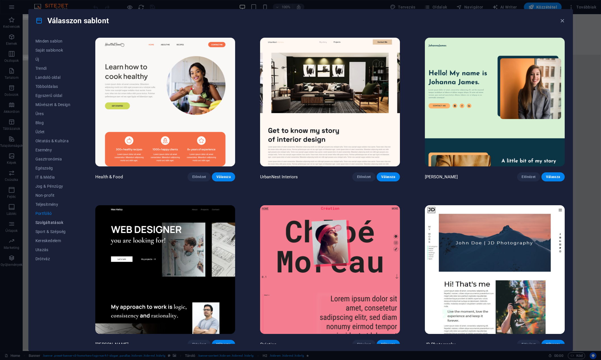
click at [45, 220] on span "Szolgáltatások" at bounding box center [52, 222] width 35 height 5
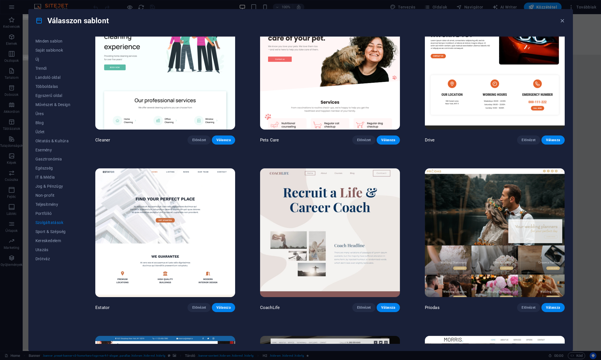
scroll to position [397, 0]
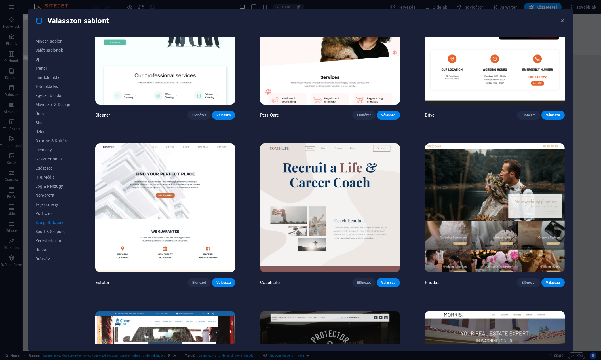
click at [173, 175] on img at bounding box center [165, 208] width 140 height 129
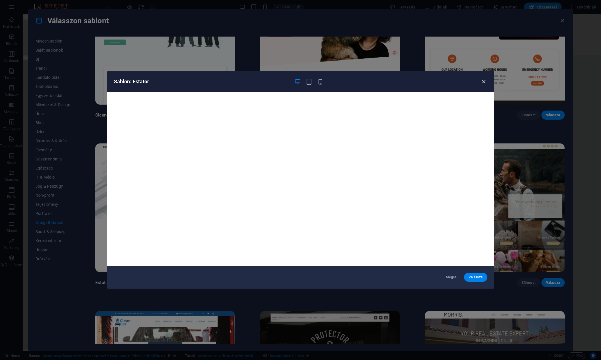
click at [486, 84] on icon "button" at bounding box center [484, 82] width 7 height 7
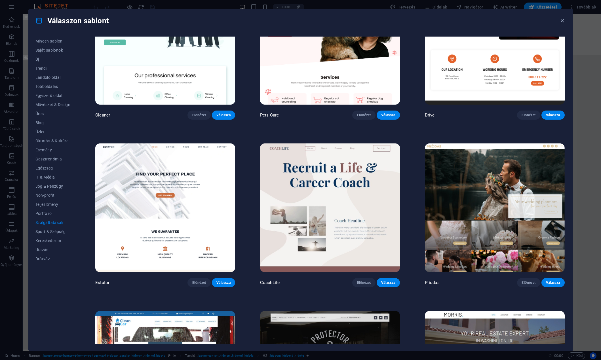
click at [469, 163] on img at bounding box center [495, 208] width 140 height 129
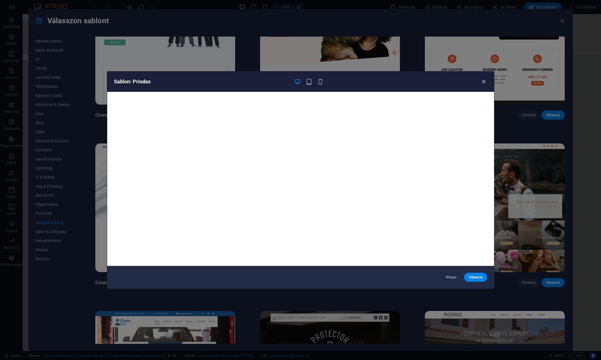
click at [483, 79] on icon "button" at bounding box center [484, 82] width 7 height 7
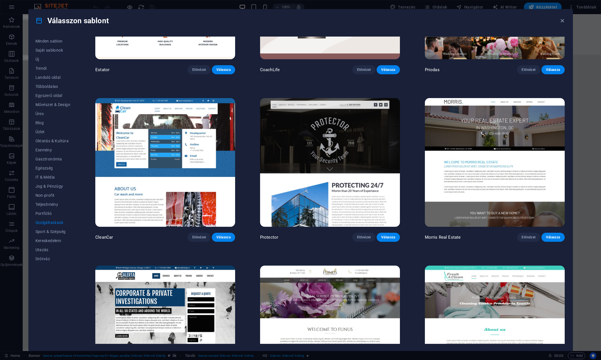
scroll to position [624, 0]
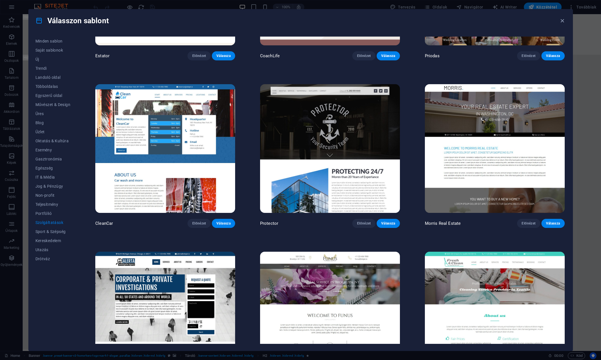
click at [495, 109] on img at bounding box center [495, 148] width 140 height 129
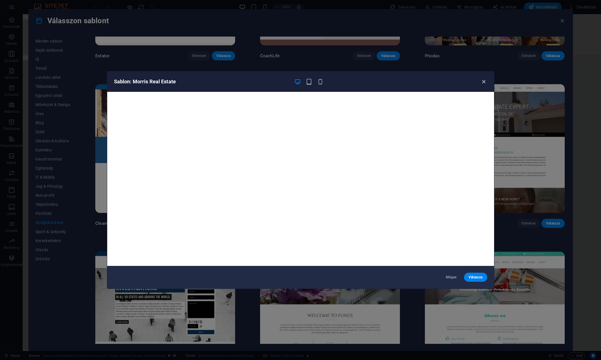
click at [483, 80] on icon "button" at bounding box center [484, 82] width 7 height 7
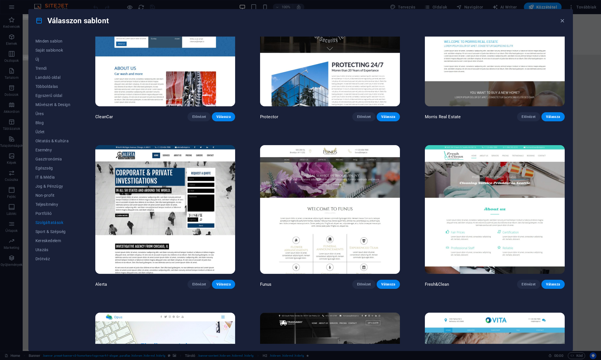
scroll to position [738, 0]
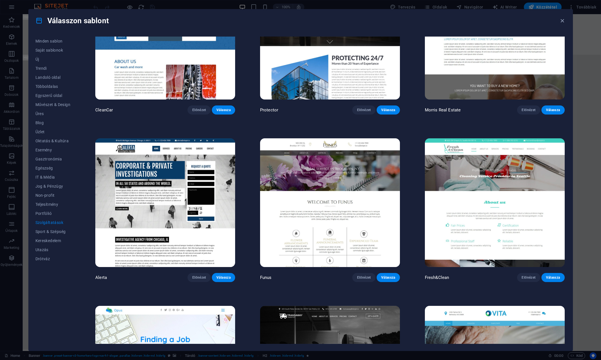
click at [329, 176] on img at bounding box center [330, 202] width 140 height 129
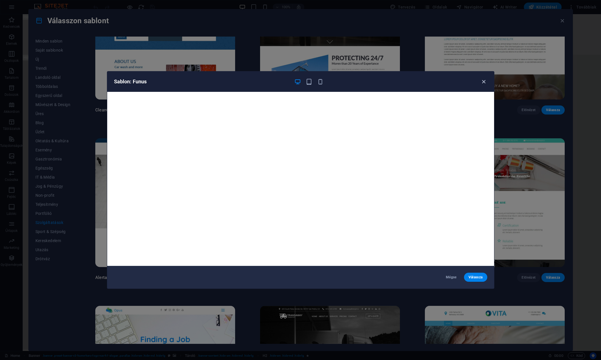
click at [486, 81] on div "Sablon: Funus" at bounding box center [300, 81] width 387 height 20
click at [481, 81] on icon "button" at bounding box center [484, 82] width 7 height 7
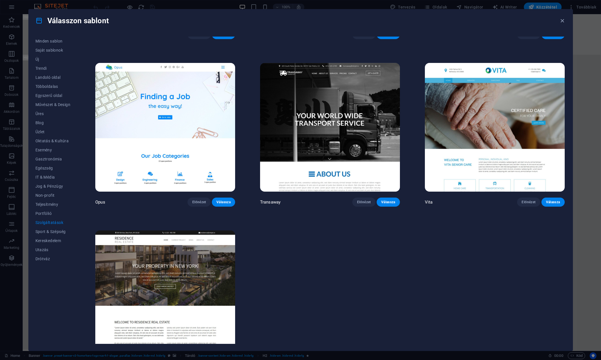
scroll to position [1004, 0]
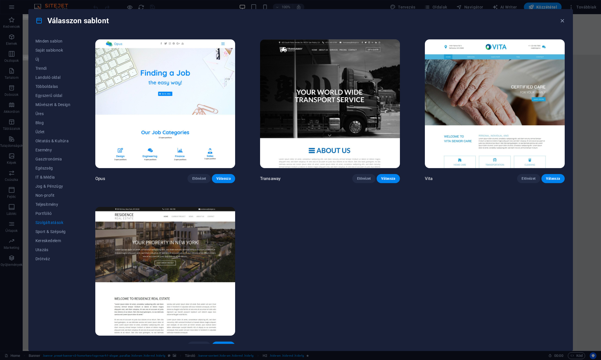
click at [176, 268] on img at bounding box center [165, 271] width 140 height 129
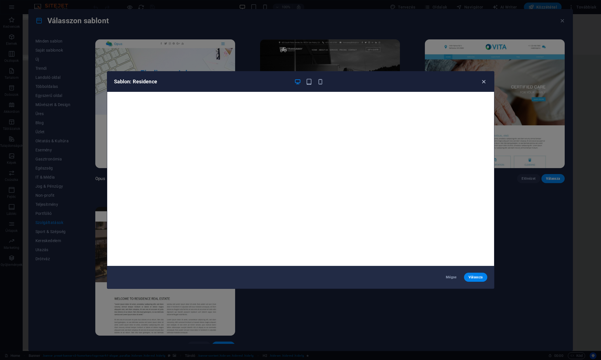
click at [484, 81] on icon "button" at bounding box center [484, 82] width 7 height 7
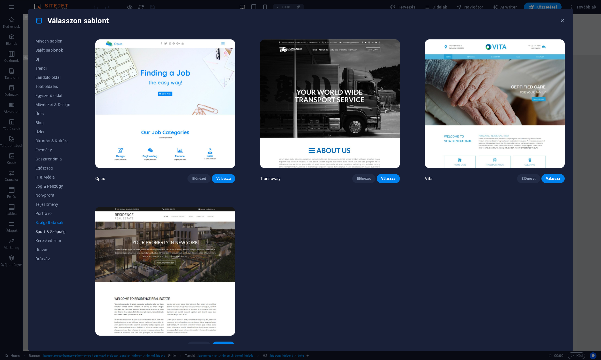
click at [52, 234] on span "Sport & Szépség" at bounding box center [52, 231] width 35 height 5
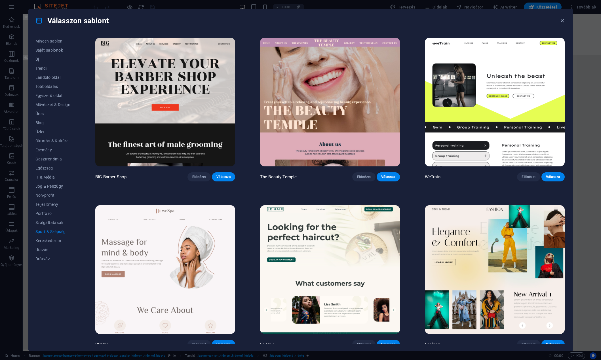
click at [224, 265] on img at bounding box center [165, 269] width 140 height 129
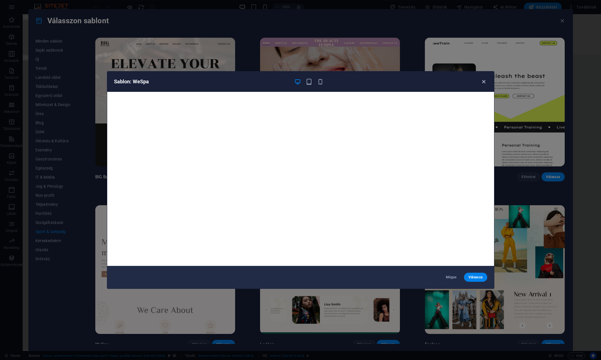
click at [486, 82] on icon "button" at bounding box center [484, 82] width 7 height 7
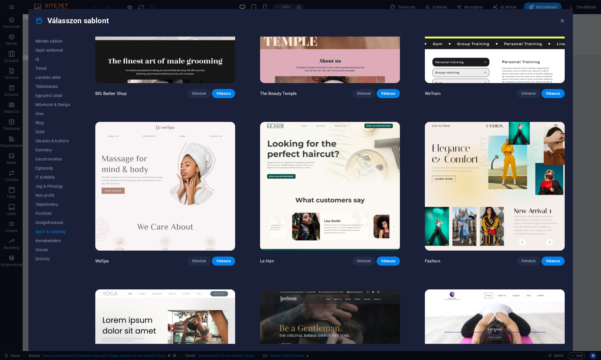
scroll to position [57, 0]
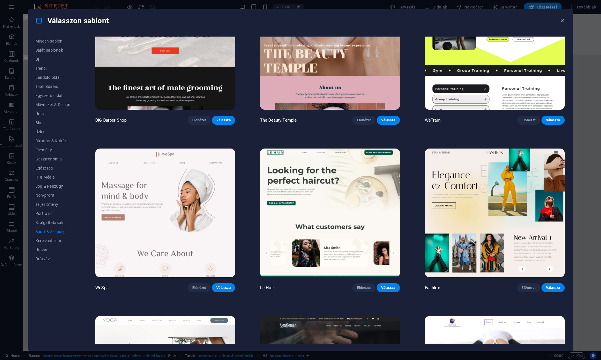
click at [358, 193] on img at bounding box center [330, 213] width 140 height 129
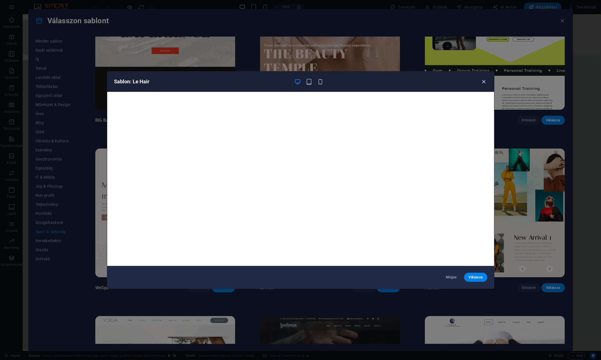
click at [483, 81] on icon "button" at bounding box center [484, 82] width 7 height 7
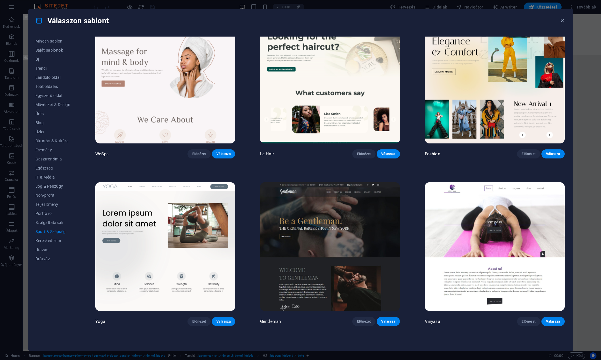
scroll to position [199, 0]
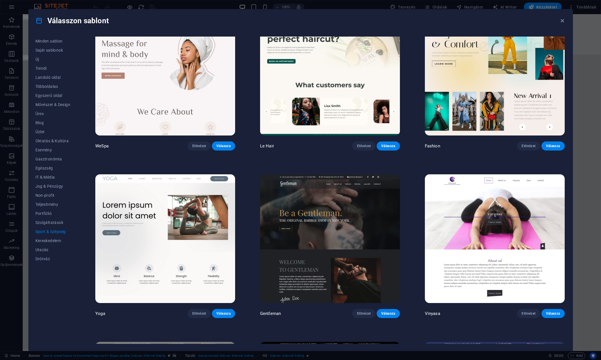
click at [222, 211] on img at bounding box center [165, 238] width 140 height 129
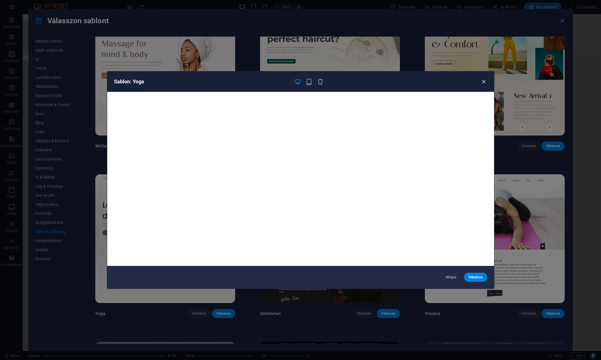
click at [481, 80] on icon "button" at bounding box center [484, 82] width 7 height 7
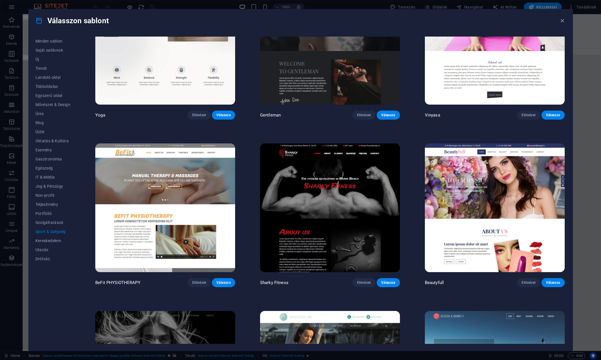
scroll to position [504, 0]
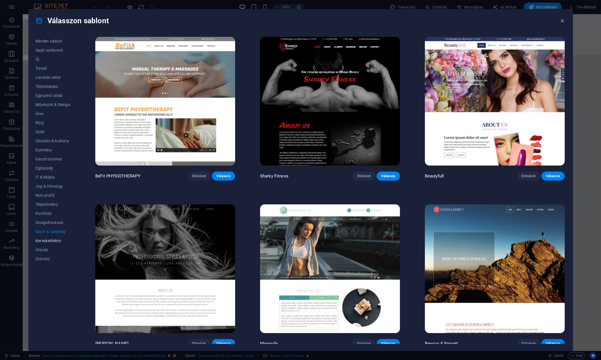
click at [55, 242] on span "Kereskedelem" at bounding box center [52, 241] width 35 height 5
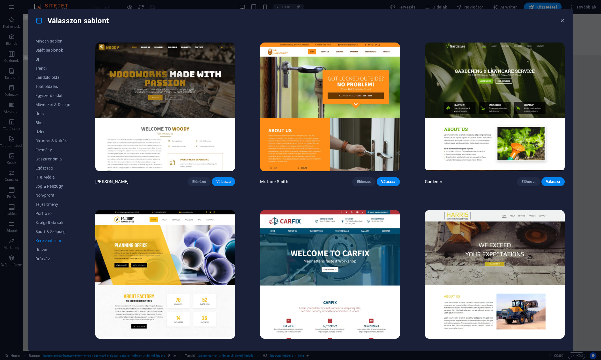
scroll to position [170, 0]
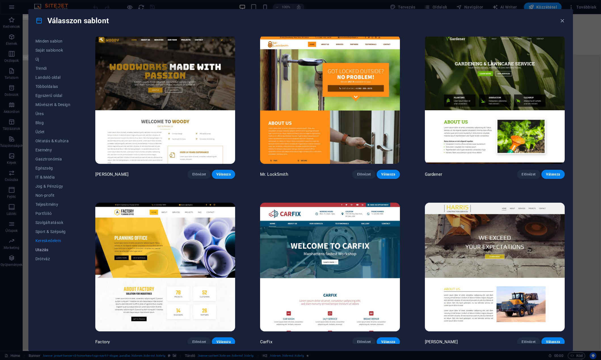
click at [41, 252] on button "Utazás" at bounding box center [52, 249] width 35 height 9
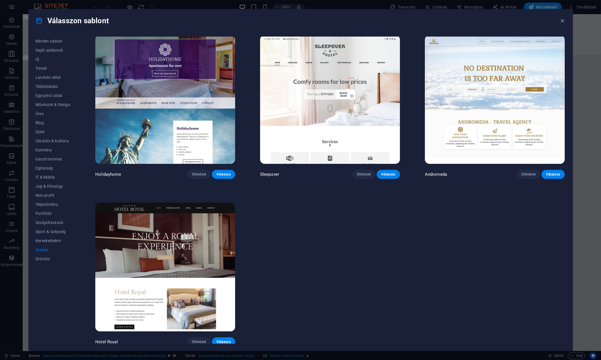
scroll to position [0, 0]
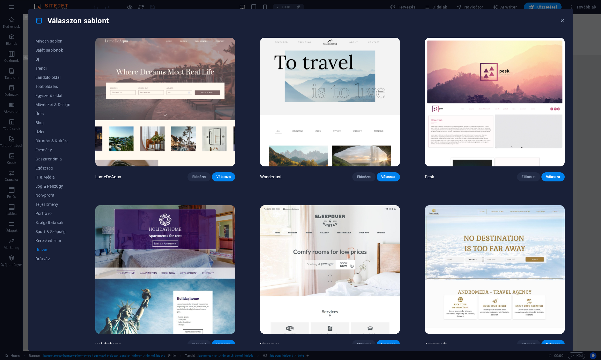
click at [484, 81] on img at bounding box center [495, 102] width 140 height 129
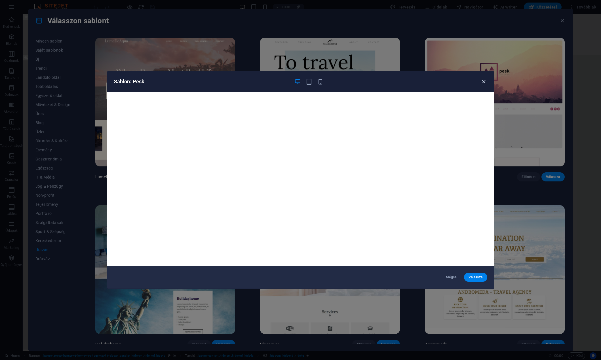
click at [484, 82] on icon "button" at bounding box center [484, 82] width 7 height 7
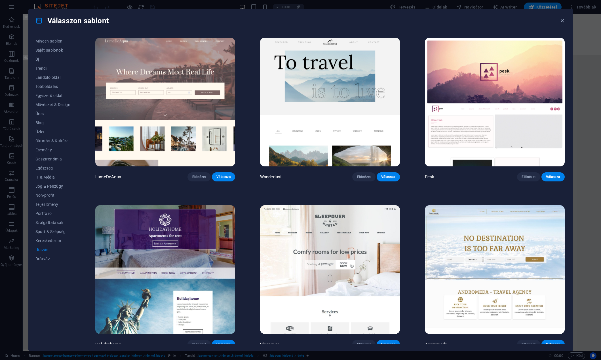
click at [356, 113] on img at bounding box center [330, 102] width 140 height 129
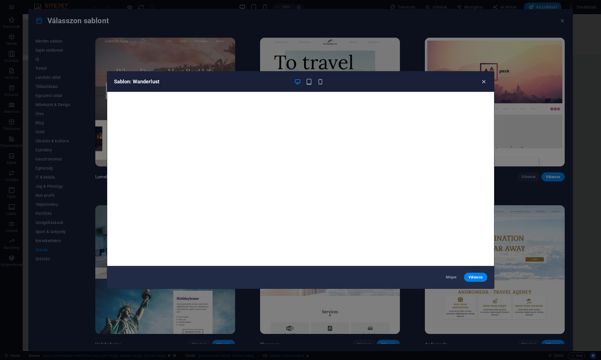
click at [483, 80] on icon "button" at bounding box center [484, 82] width 7 height 7
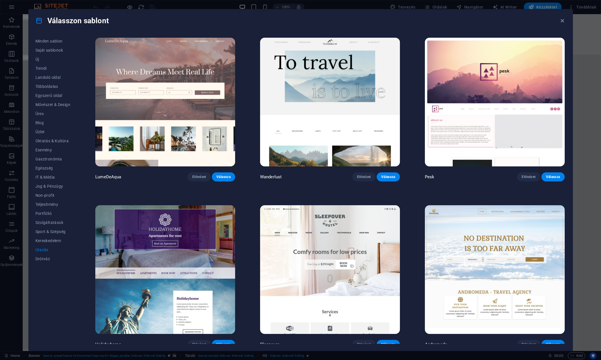
click at [332, 101] on img at bounding box center [330, 102] width 140 height 129
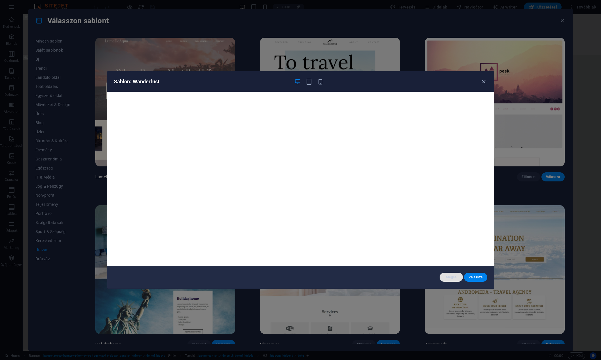
click at [451, 274] on button "Mégse" at bounding box center [451, 277] width 23 height 9
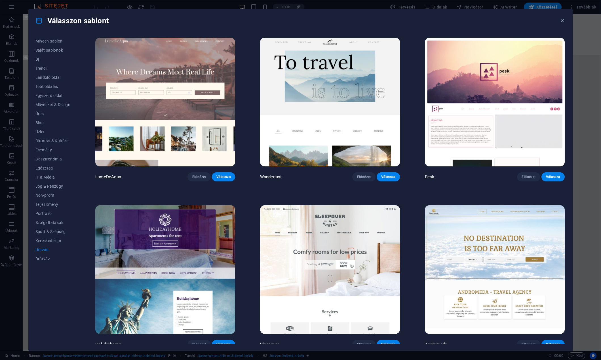
click at [336, 260] on img at bounding box center [330, 269] width 140 height 129
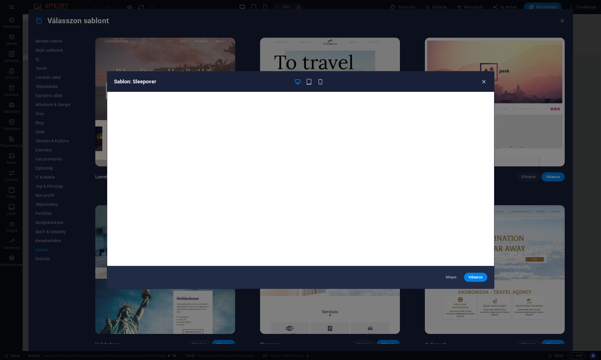
click at [483, 80] on icon "button" at bounding box center [484, 82] width 7 height 7
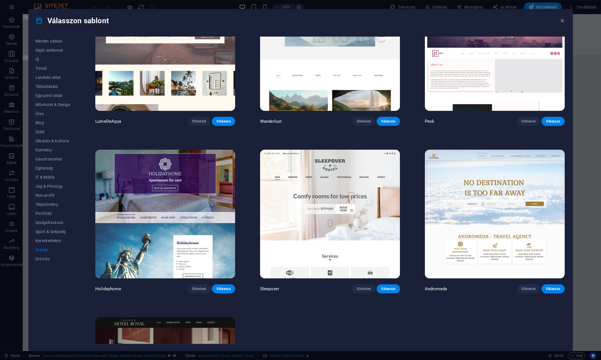
scroll to position [170, 0]
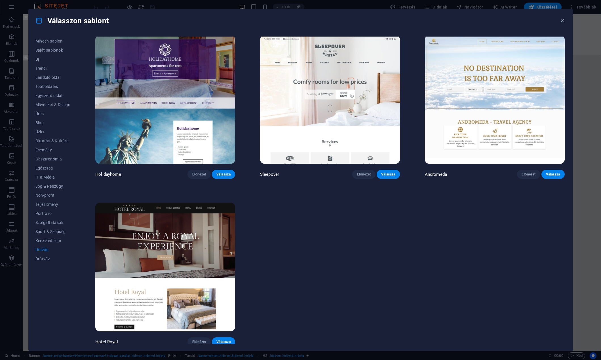
click at [166, 237] on img at bounding box center [165, 267] width 140 height 129
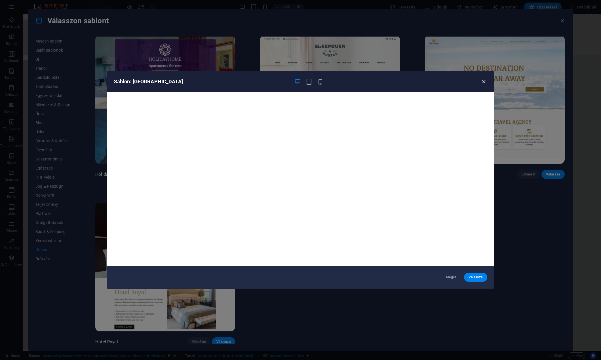
click at [481, 82] on icon "button" at bounding box center [484, 82] width 7 height 7
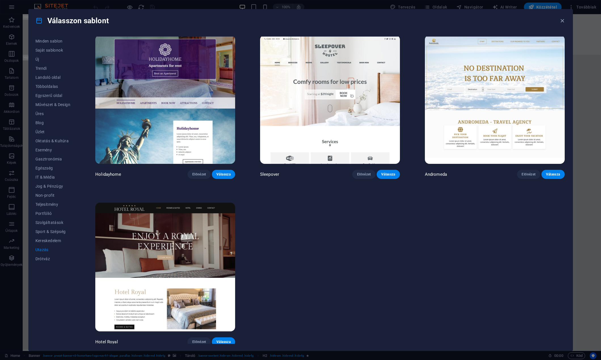
click at [338, 100] on img at bounding box center [330, 99] width 140 height 129
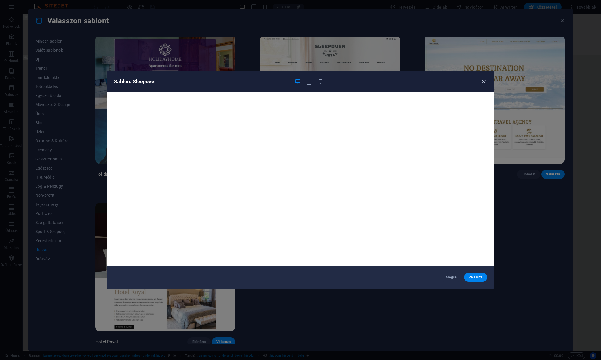
click at [483, 82] on icon "button" at bounding box center [484, 82] width 7 height 7
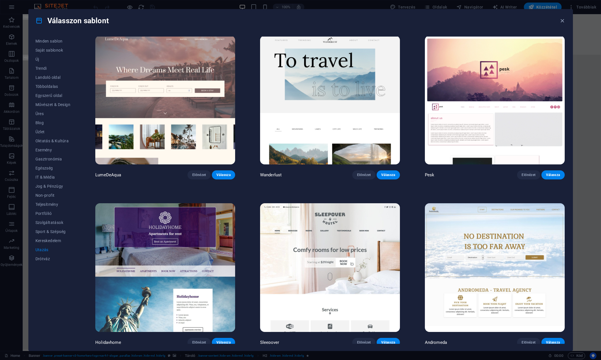
scroll to position [0, 0]
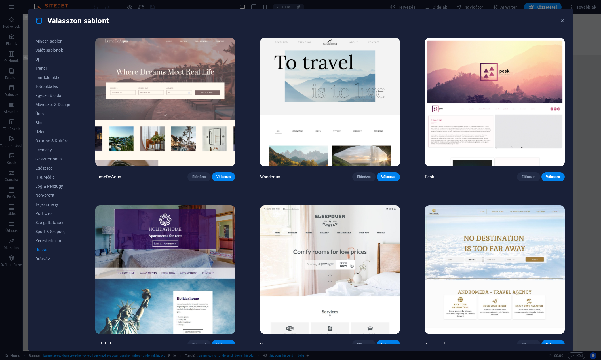
click at [352, 109] on img at bounding box center [330, 102] width 140 height 129
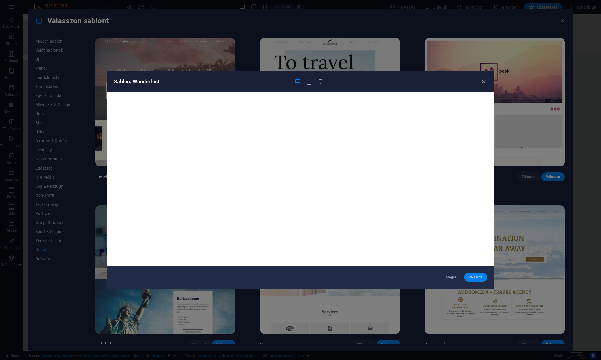
click at [485, 278] on button "Válassza" at bounding box center [475, 277] width 23 height 9
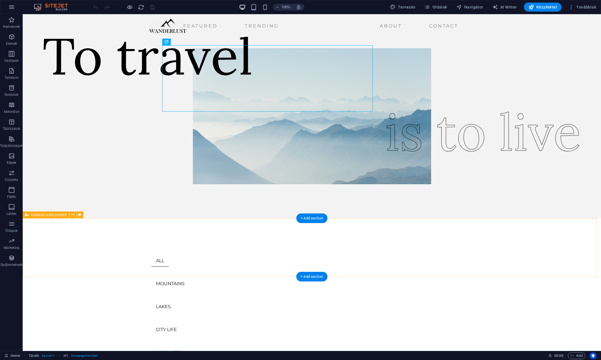
click at [180, 222] on div "ALL MOUNTAINS LAKES CITY LIFE WILD LIFE TRENDING" at bounding box center [312, 304] width 578 height 173
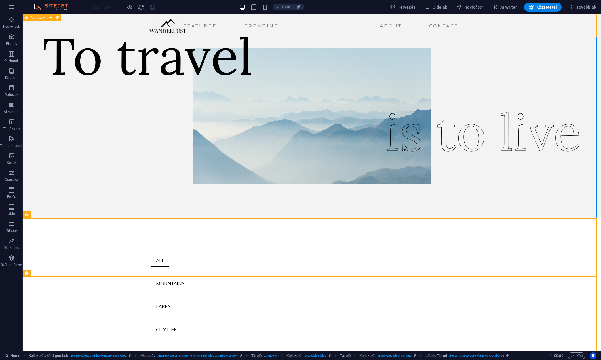
click at [88, 30] on div "Featured Trending About Contact Menu" at bounding box center [312, 25] width 578 height 23
click at [186, 27] on div at bounding box center [167, 26] width 37 height 14
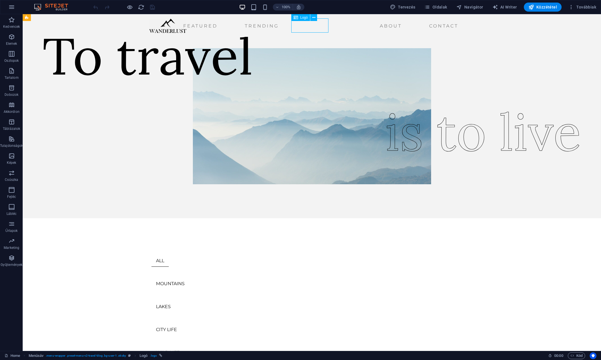
click at [186, 27] on div at bounding box center [167, 26] width 37 height 14
select select "px"
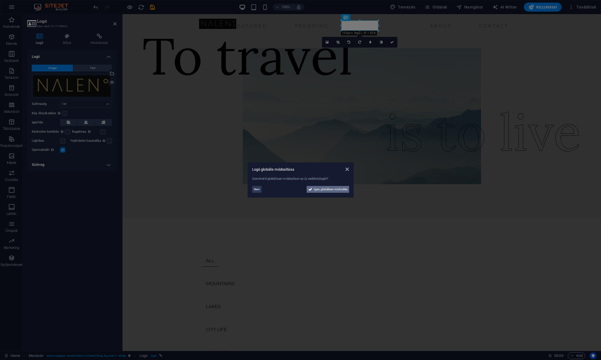
click at [321, 190] on span "Igen, globálisan módosítás" at bounding box center [330, 189] width 33 height 7
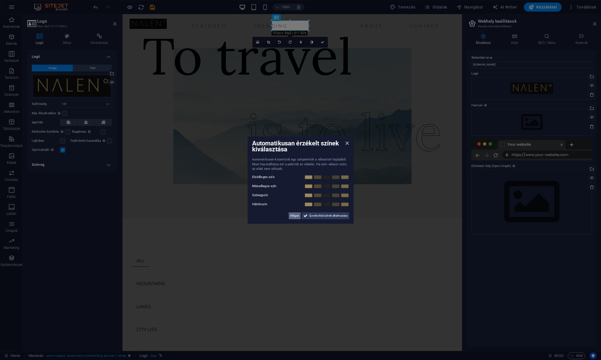
click at [293, 215] on span "Mégse" at bounding box center [294, 215] width 9 height 7
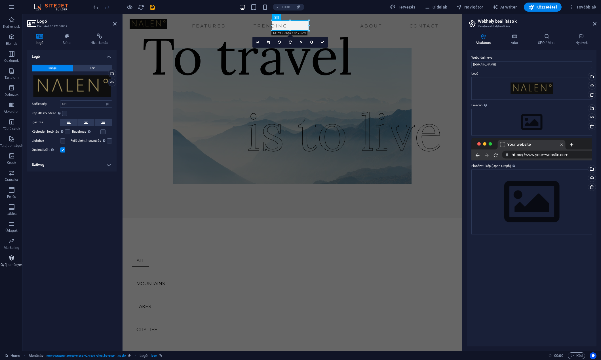
click at [11, 261] on icon "button" at bounding box center [11, 258] width 7 height 7
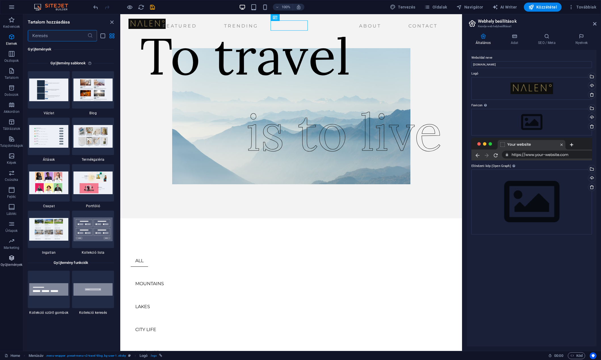
scroll to position [5193, 0]
click at [166, 25] on div at bounding box center [147, 24] width 37 height 10
select select "px"
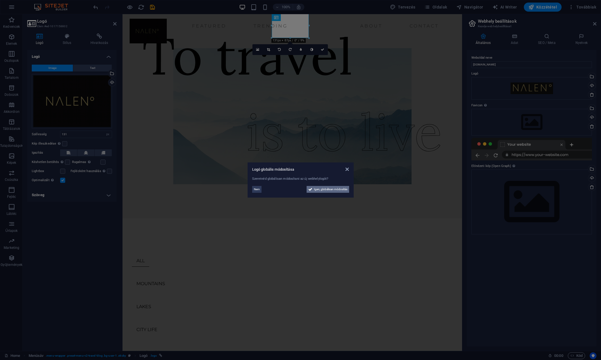
drag, startPoint x: 336, startPoint y: 191, endPoint x: 193, endPoint y: 170, distance: 144.2
click at [336, 191] on span "Igen, globálisan módosítás" at bounding box center [330, 189] width 33 height 7
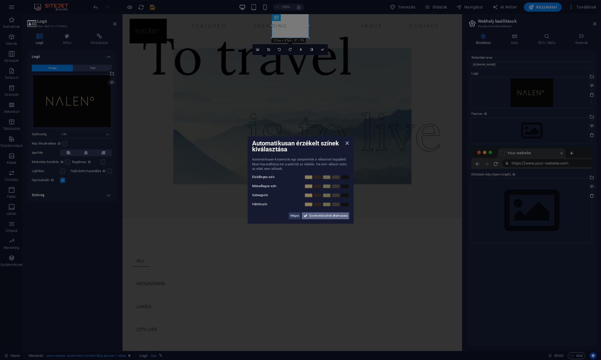
click at [323, 216] on span "Új weboldal színek alkalmazása" at bounding box center [328, 215] width 38 height 7
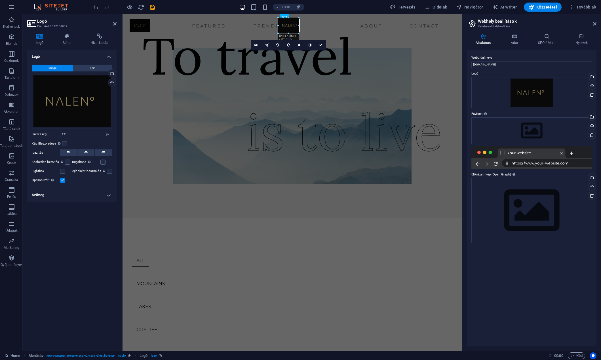
drag, startPoint x: 290, startPoint y: 38, endPoint x: 174, endPoint y: 13, distance: 119.0
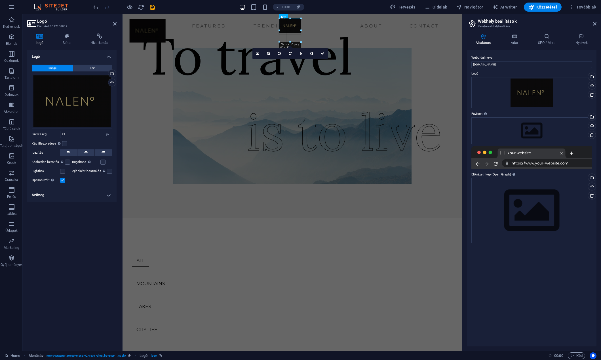
drag, startPoint x: 300, startPoint y: 26, endPoint x: 192, endPoint y: 13, distance: 108.0
type input "127"
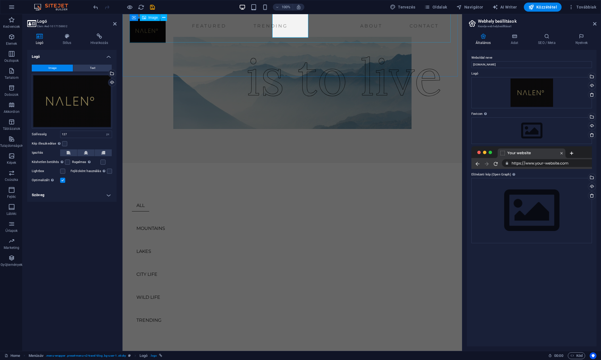
scroll to position [0, 0]
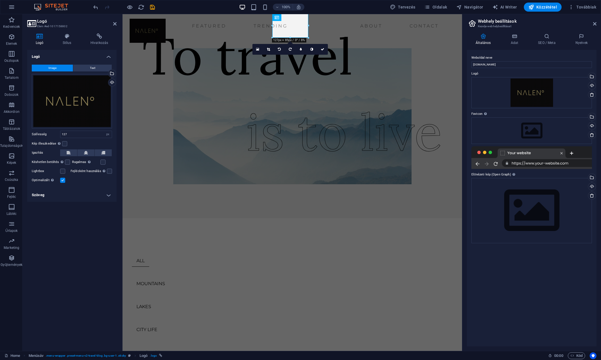
click at [67, 256] on div "Logó Image Text Húzza ide a fájlokat, kattintson a fájlok kiválasztásához, vagy…" at bounding box center [71, 198] width 89 height 297
click at [7, 8] on button "button" at bounding box center [12, 7] width 14 height 14
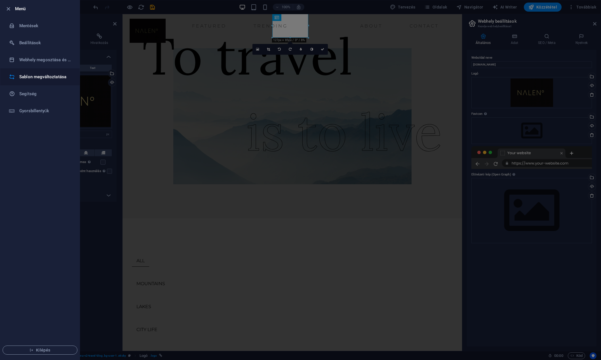
click at [32, 77] on h6 "Sablon megváltoztatása" at bounding box center [45, 76] width 52 height 7
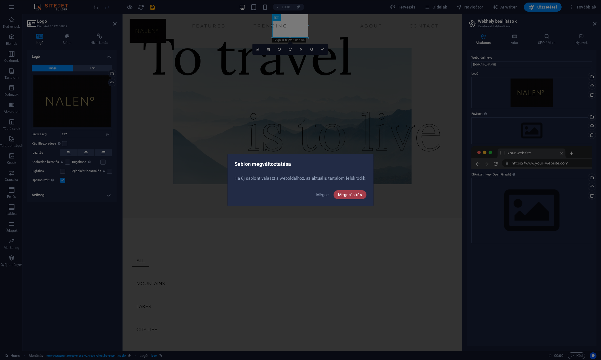
click at [342, 195] on span "Megerősítés" at bounding box center [350, 195] width 24 height 5
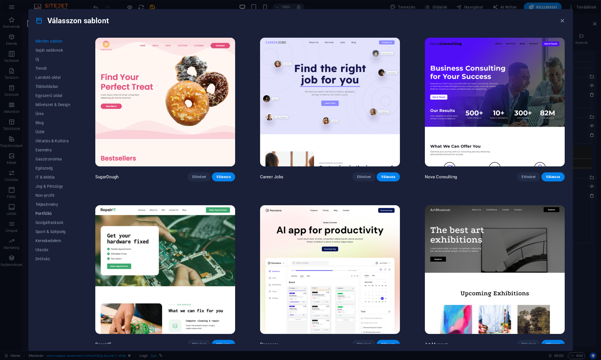
click at [47, 211] on span "Portfólió" at bounding box center [52, 213] width 35 height 5
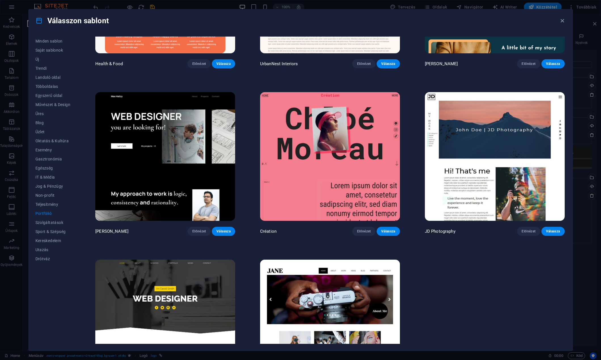
scroll to position [170, 0]
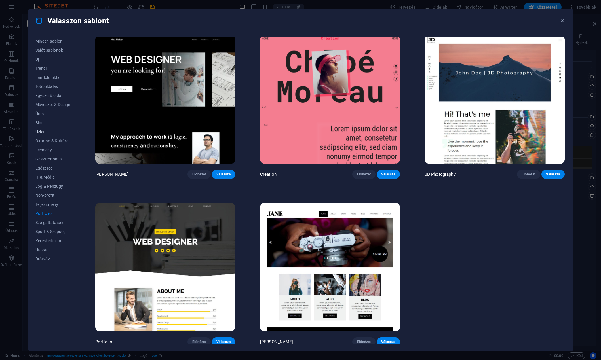
click at [40, 130] on span "Üzlet" at bounding box center [52, 132] width 35 height 5
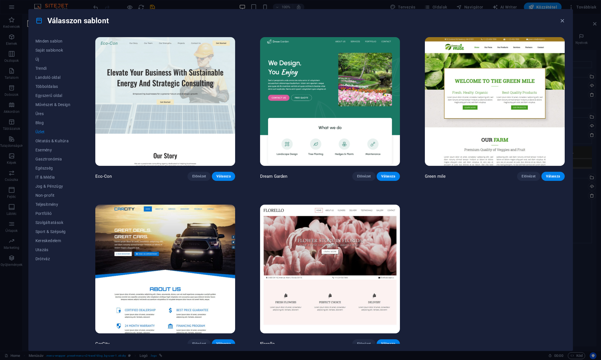
scroll to position [0, 0]
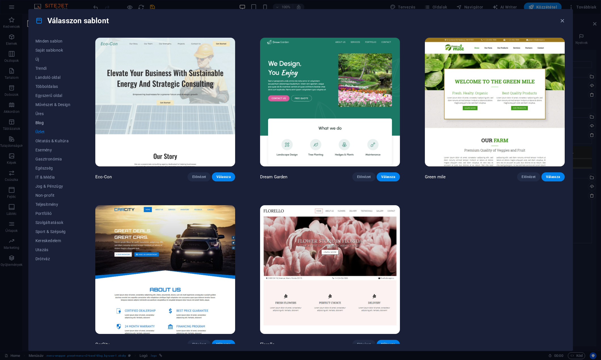
click at [37, 122] on span "Blog" at bounding box center [52, 123] width 35 height 5
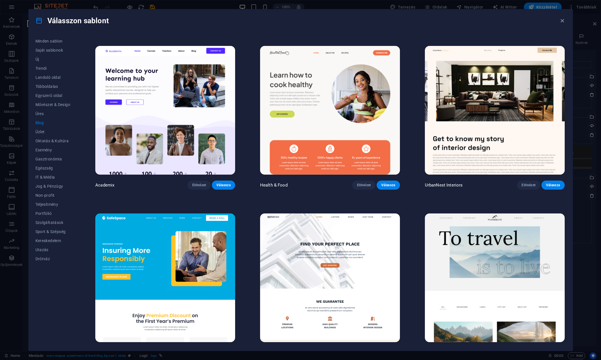
scroll to position [255, 0]
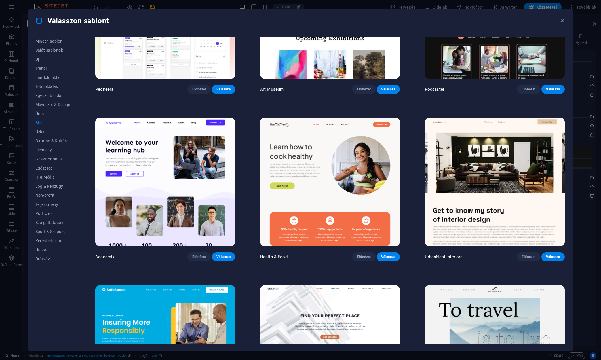
click at [507, 162] on img at bounding box center [495, 182] width 140 height 129
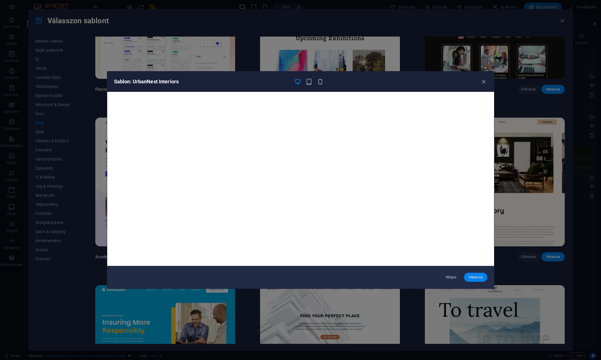
click at [479, 275] on button "Válassza" at bounding box center [475, 277] width 23 height 9
checkbox input "false"
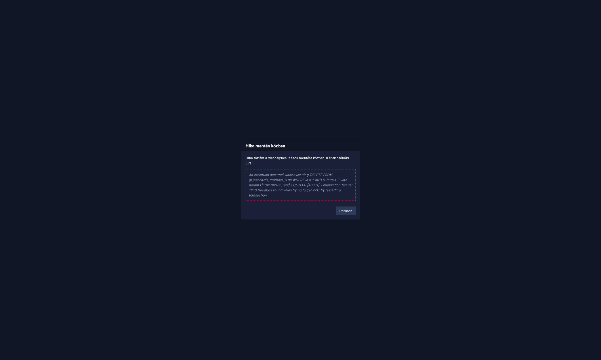
click at [345, 210] on button "Rendben" at bounding box center [346, 211] width 20 height 9
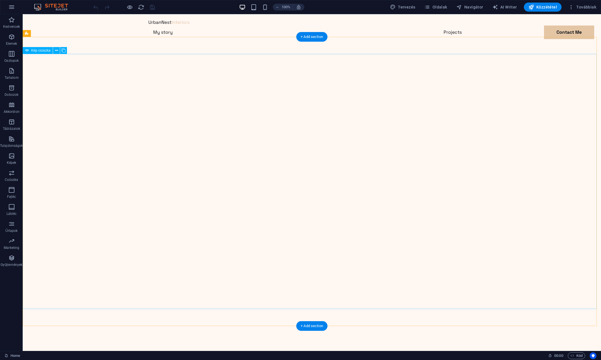
select select "%"
select select "ms"
select select "s"
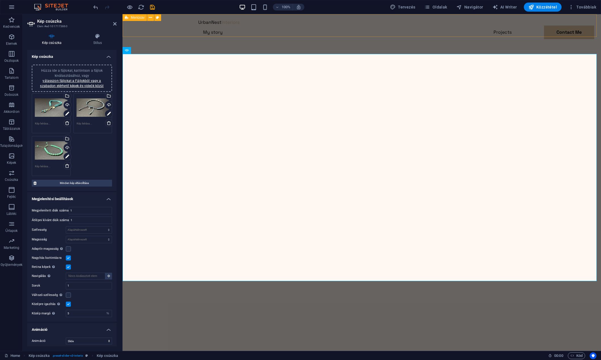
click at [446, 28] on div "Menu My story Projects Contact Me Contact Me" at bounding box center [362, 35] width 479 height 43
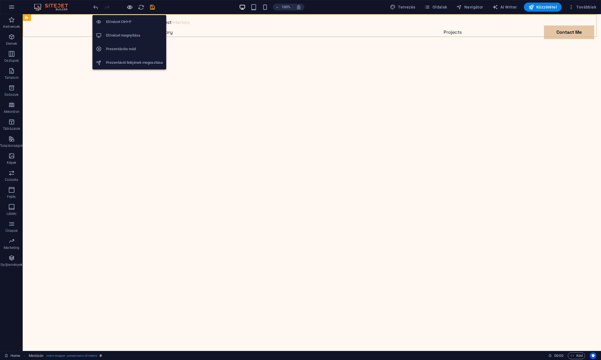
click at [130, 5] on icon "button" at bounding box center [130, 7] width 7 height 7
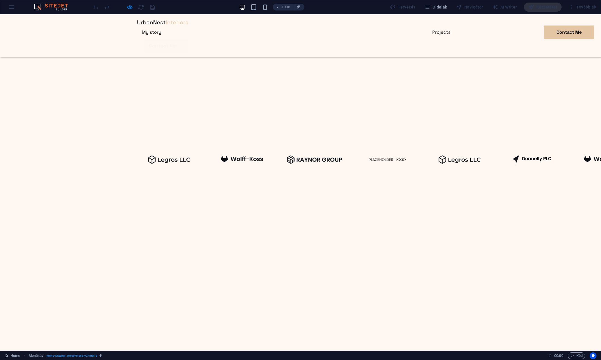
scroll to position [28, 0]
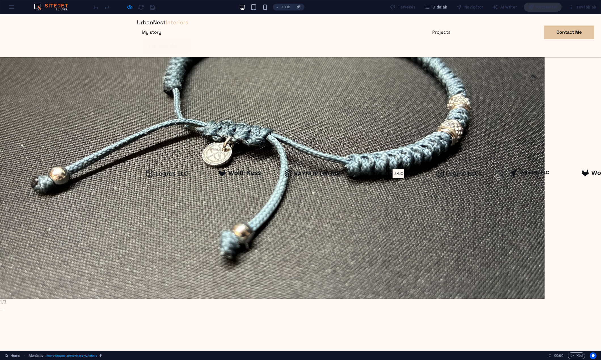
click at [189, 96] on img at bounding box center [272, 146] width 545 height 306
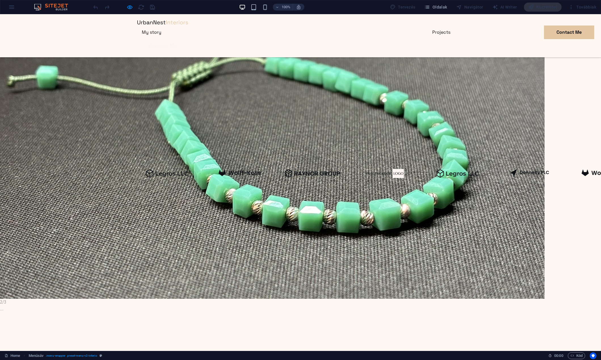
click at [189, 96] on img at bounding box center [272, 146] width 545 height 306
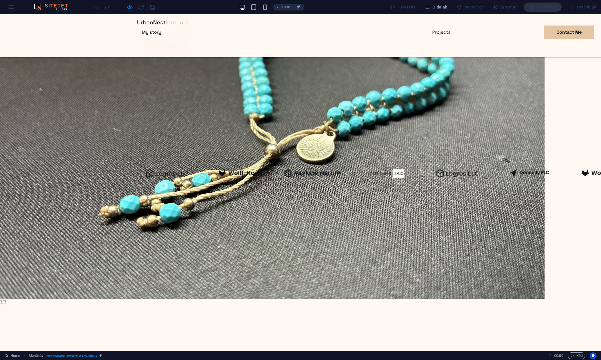
click at [189, 96] on img at bounding box center [272, 146] width 545 height 306
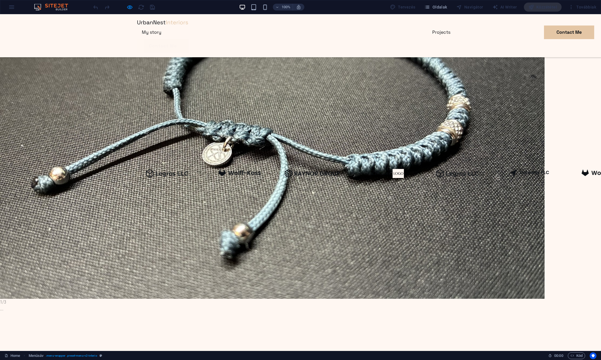
click at [189, 96] on img at bounding box center [272, 146] width 545 height 306
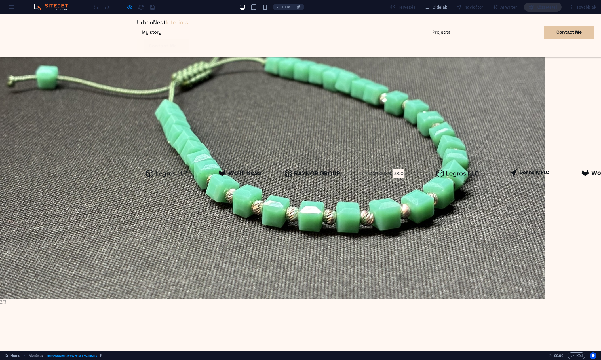
drag, startPoint x: 189, startPoint y: 96, endPoint x: 158, endPoint y: 95, distance: 31.2
click at [158, 95] on img at bounding box center [272, 146] width 545 height 306
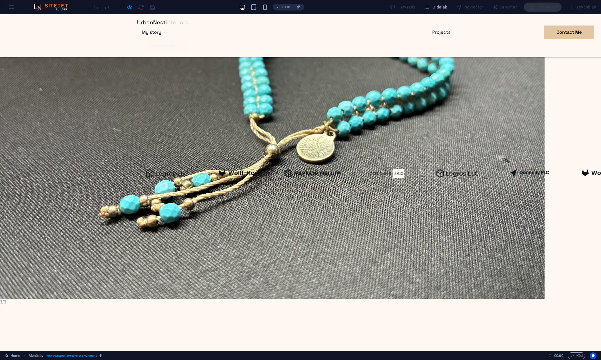
click at [158, 95] on img at bounding box center [272, 146] width 545 height 306
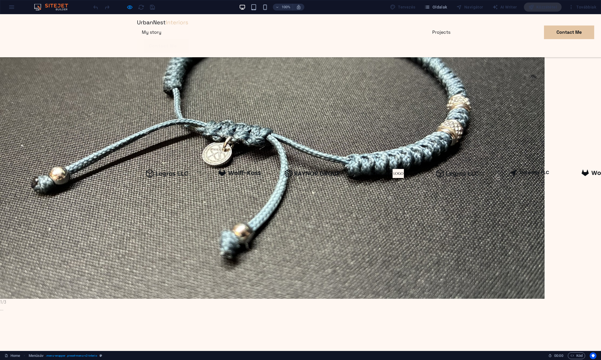
click at [157, 94] on img at bounding box center [272, 146] width 545 height 306
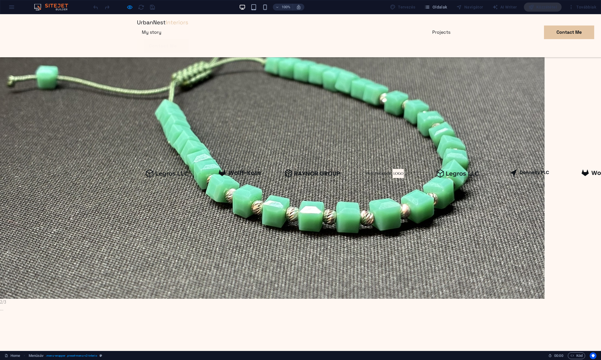
click at [157, 94] on img at bounding box center [272, 146] width 545 height 306
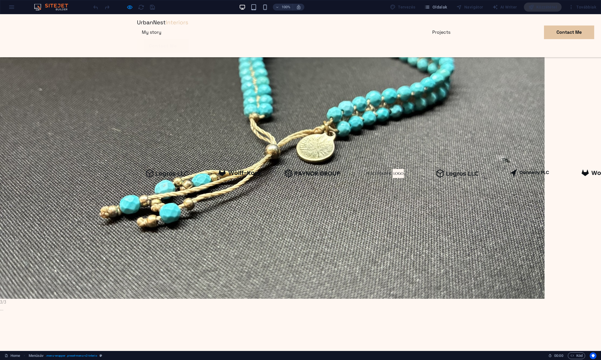
click at [157, 94] on img at bounding box center [272, 146] width 545 height 306
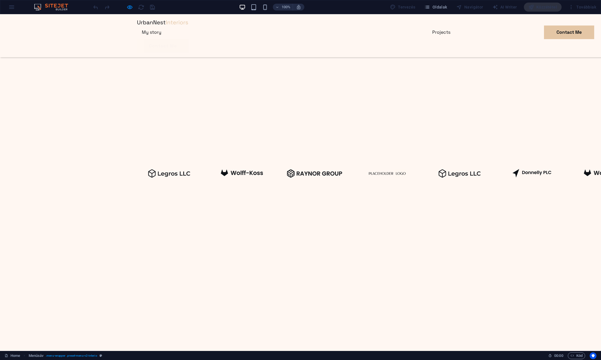
click at [5, 9] on div "100% Tervezés Oldalak Navigátor AI Writer Közzététel Továbbiak" at bounding box center [300, 7] width 601 height 14
click at [12, 7] on div "100% Tervezés Oldalak Navigátor AI Writer Közzététel Továbbiak" at bounding box center [300, 7] width 601 height 14
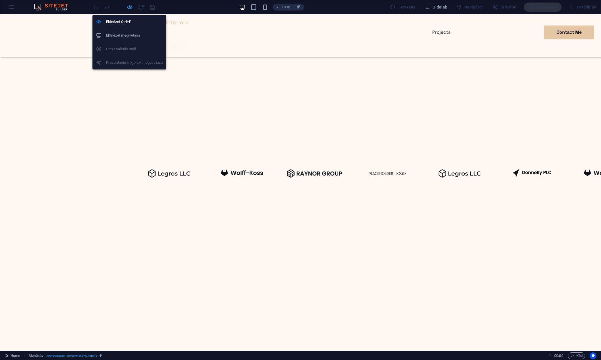
click at [131, 5] on icon "button" at bounding box center [130, 7] width 7 height 7
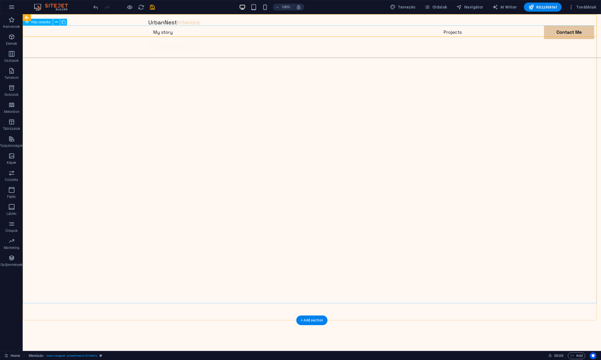
select select "%"
select select "ms"
select select "s"
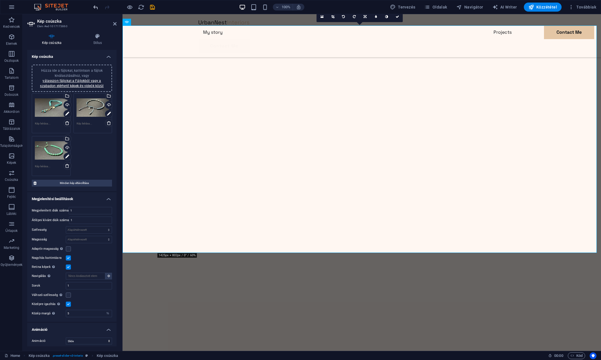
drag, startPoint x: 368, startPoint y: 25, endPoint x: 97, endPoint y: 9, distance: 271.4
click at [97, 9] on icon "undo" at bounding box center [95, 7] width 7 height 7
click at [47, 154] on div "Húzza ide a fájlokat, kattintson a fájlok kiválasztásához, vagy válasszon fájlo…" at bounding box center [51, 150] width 33 height 23
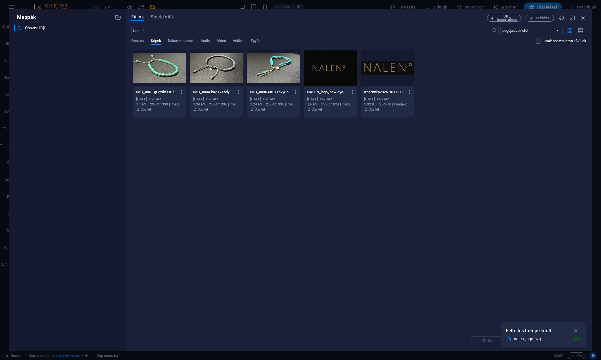
drag, startPoint x: 540, startPoint y: 210, endPoint x: 533, endPoint y: 207, distance: 8.1
click at [540, 210] on div "Dobja ide a fájlokat az azonnali feltöltéshez IMG_0051-gLgwbfXtGrmgrFyKxyo5HQ.J…" at bounding box center [358, 189] width 455 height 281
click at [584, 14] on div "Fájlok Stock fotók URL importálása Feltöltés ​ Legújabbak elöl Legrégebbiek elö…" at bounding box center [359, 180] width 466 height 342
drag, startPoint x: 583, startPoint y: 16, endPoint x: 460, endPoint y: 8, distance: 123.4
click at [583, 16] on icon "button" at bounding box center [583, 18] width 6 height 6
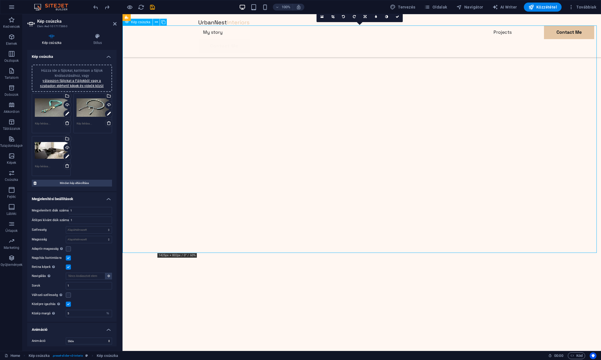
drag, startPoint x: 551, startPoint y: 89, endPoint x: 311, endPoint y: 96, distance: 239.5
click at [401, 14] on link at bounding box center [397, 16] width 11 height 11
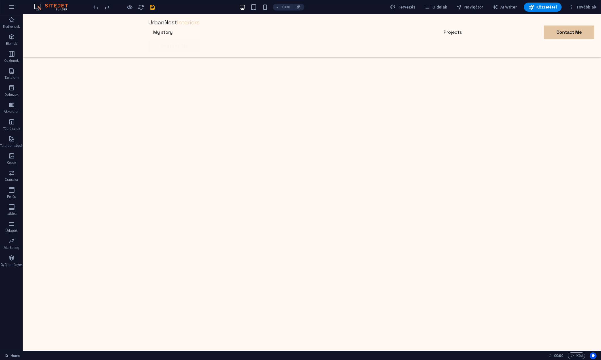
scroll to position [0, 0]
click at [167, 26] on div at bounding box center [312, 22] width 327 height 7
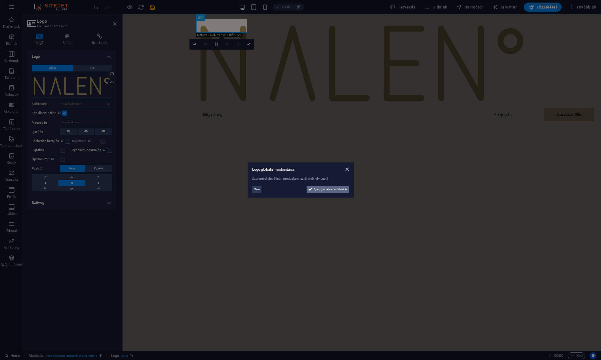
click at [342, 189] on span "Igen, globálisan módosítás" at bounding box center [330, 189] width 33 height 7
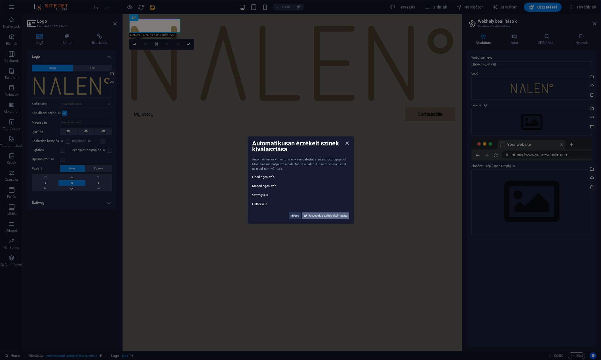
click at [321, 215] on span "Új weboldal színek alkalmazása" at bounding box center [328, 215] width 38 height 7
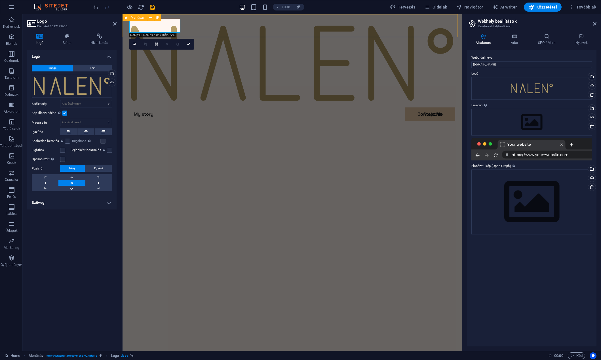
click at [207, 23] on div "Menu My story Projects Contact Me Contact Me" at bounding box center [293, 76] width 340 height 125
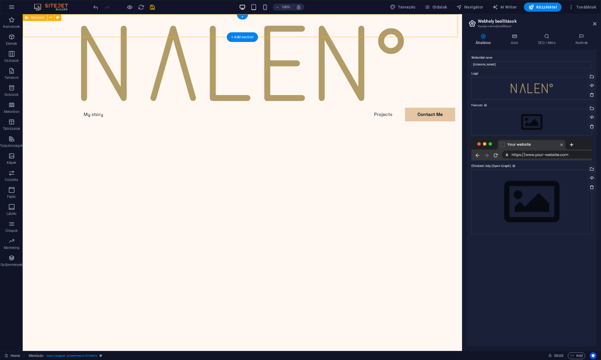
drag, startPoint x: 132, startPoint y: 22, endPoint x: 118, endPoint y: 24, distance: 13.6
click at [118, 24] on div "Menu My story Projects Contact Me Contact Me" at bounding box center [242, 77] width 439 height 126
click at [118, 24] on div at bounding box center [242, 63] width 327 height 89
click at [109, 25] on div at bounding box center [242, 63] width 327 height 89
click at [112, 24] on div at bounding box center [242, 63] width 327 height 89
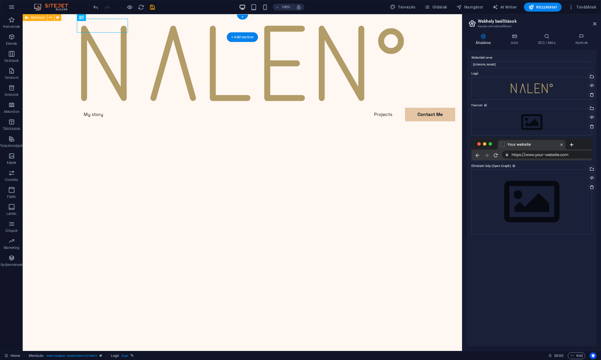
click at [112, 24] on div at bounding box center [242, 63] width 327 height 89
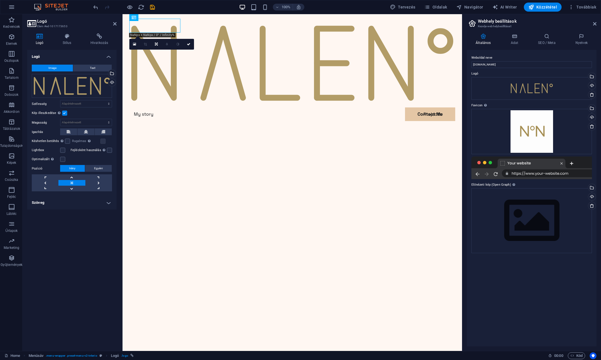
click at [562, 283] on div "Weboldal neve [DOMAIN_NAME] Logó Húzza ide a fájlokat, kattintson a fájlok kivá…" at bounding box center [532, 198] width 130 height 297
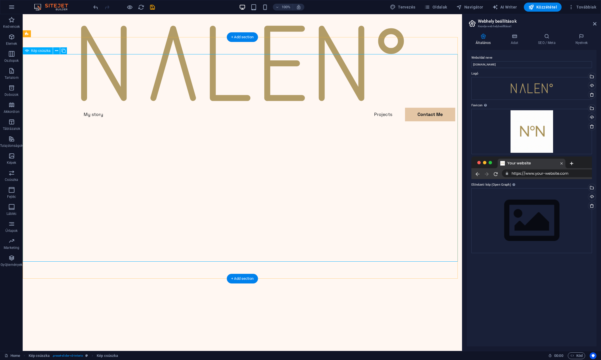
select select "%"
select select "ms"
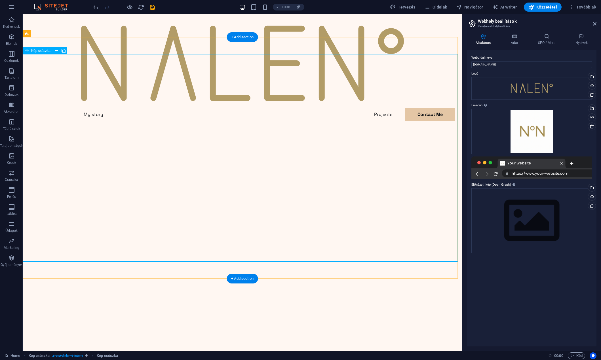
select select "s"
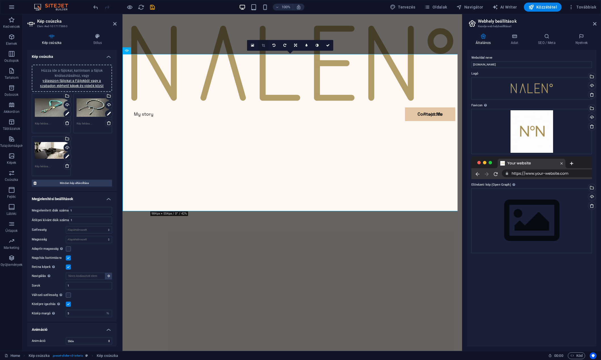
click at [261, 44] on link at bounding box center [263, 45] width 11 height 11
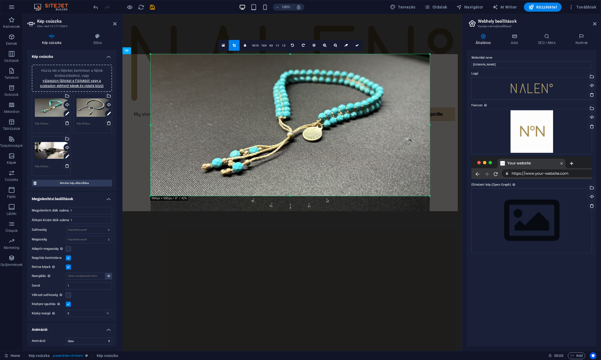
drag, startPoint x: 291, startPoint y: 211, endPoint x: 288, endPoint y: 196, distance: 15.5
click at [288, 196] on div at bounding box center [290, 196] width 279 height 2
drag, startPoint x: 353, startPoint y: 44, endPoint x: 231, endPoint y: 31, distance: 123.2
click at [353, 44] on link at bounding box center [357, 45] width 11 height 11
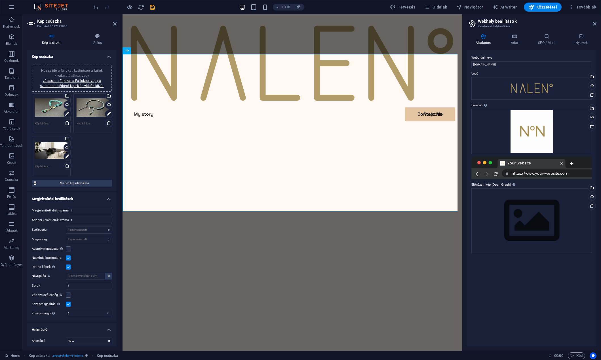
click at [357, 7] on div "100% Tervezés Oldalak Navigátor AI Writer Közzététel Továbbiak" at bounding box center [345, 7] width 506 height 9
click at [351, 19] on div "Menu My story Projects Contact Me Contact Me" at bounding box center [293, 76] width 340 height 125
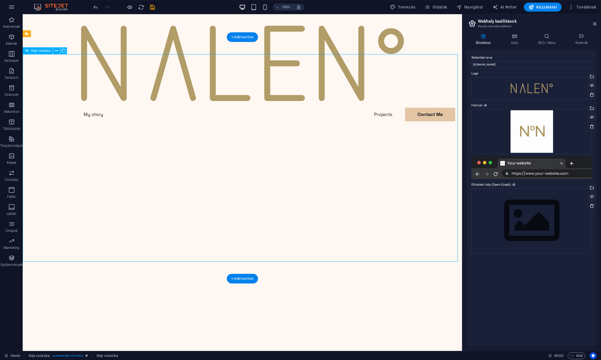
select select "%"
select select "ms"
select select "s"
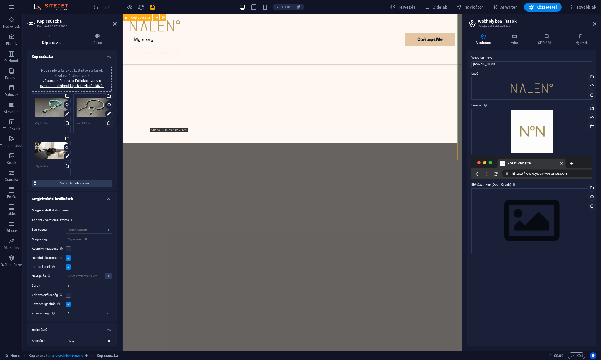
scroll to position [57, 0]
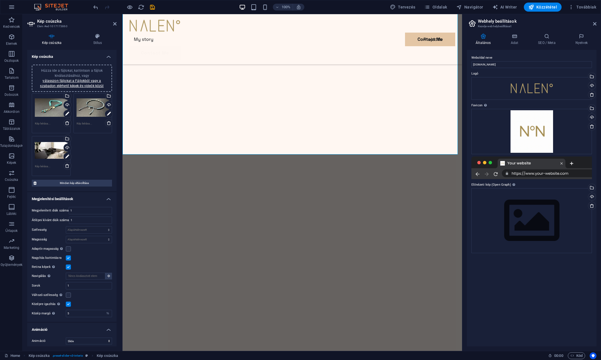
click at [88, 102] on div "Húzza ide a fájlokat, kattintson a fájlok kiválasztásához, vagy válasszon fájlo…" at bounding box center [93, 107] width 33 height 23
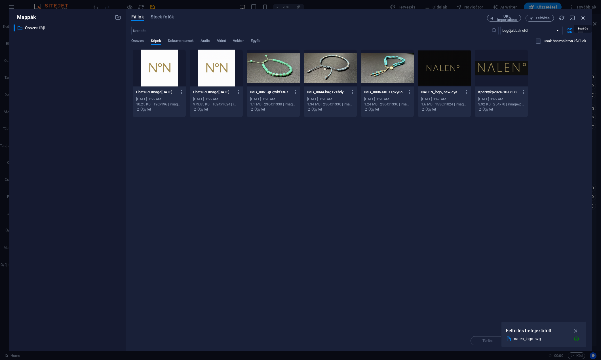
click at [582, 17] on icon "button" at bounding box center [583, 18] width 6 height 6
